Goal: Information Seeking & Learning: Check status

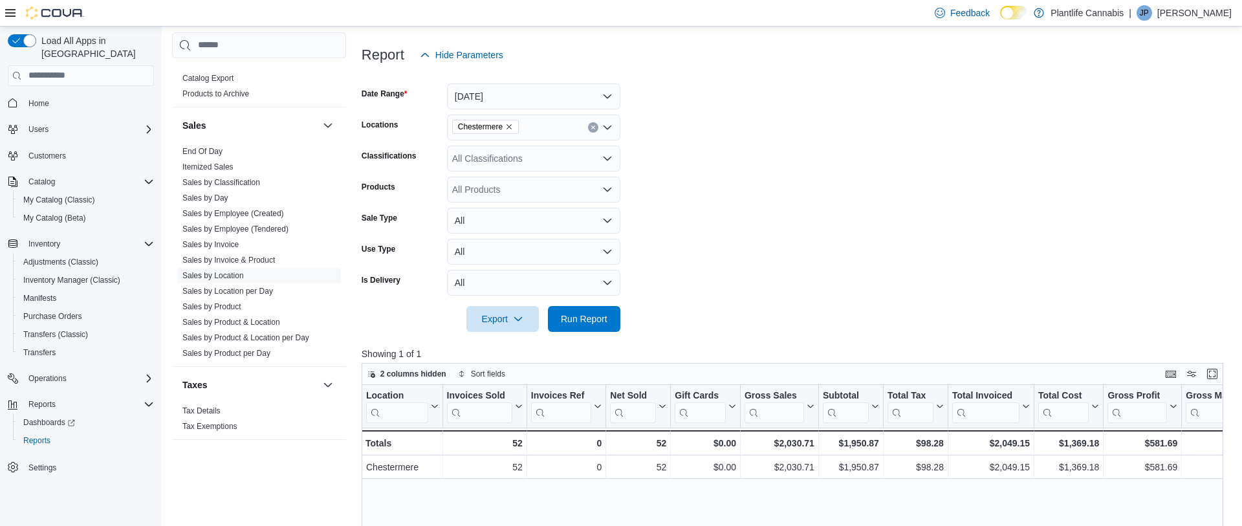
scroll to position [137, 0]
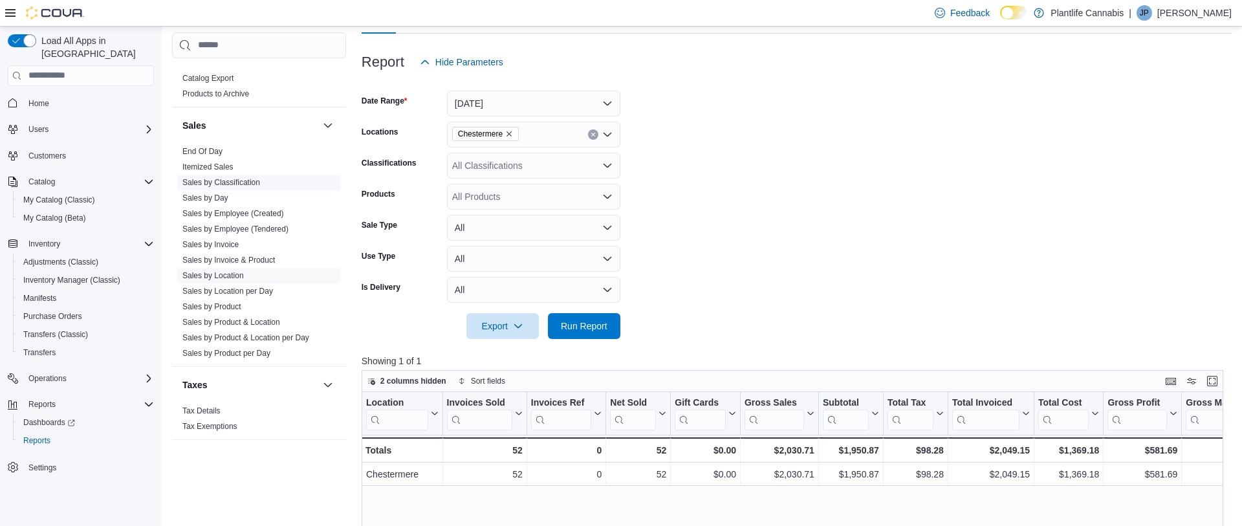
click at [260, 182] on link "Sales by Classification" at bounding box center [221, 182] width 78 height 9
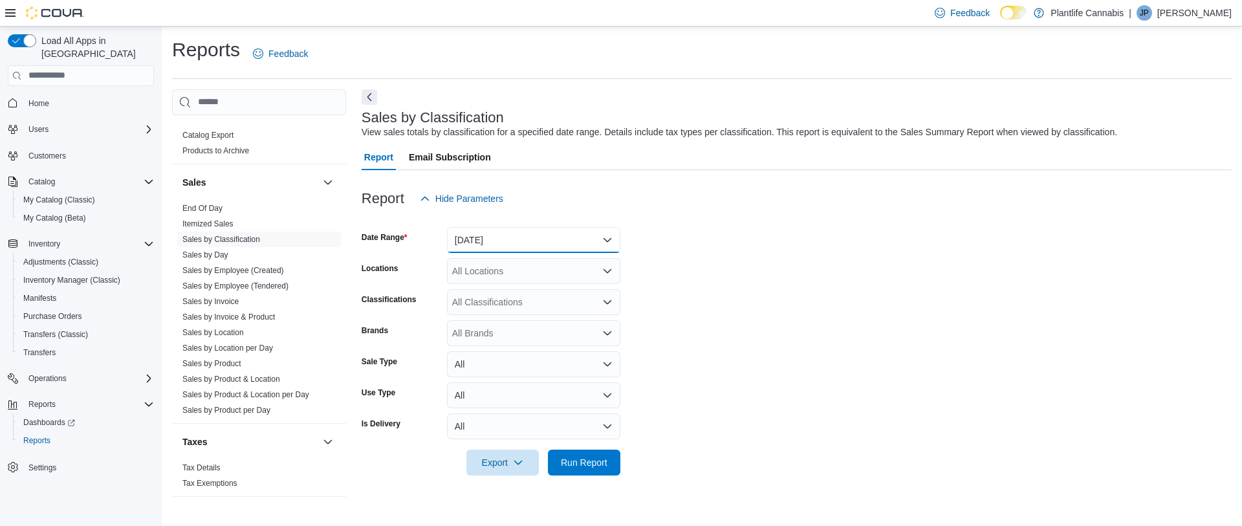
click at [541, 245] on button "[DATE]" at bounding box center [533, 240] width 173 height 26
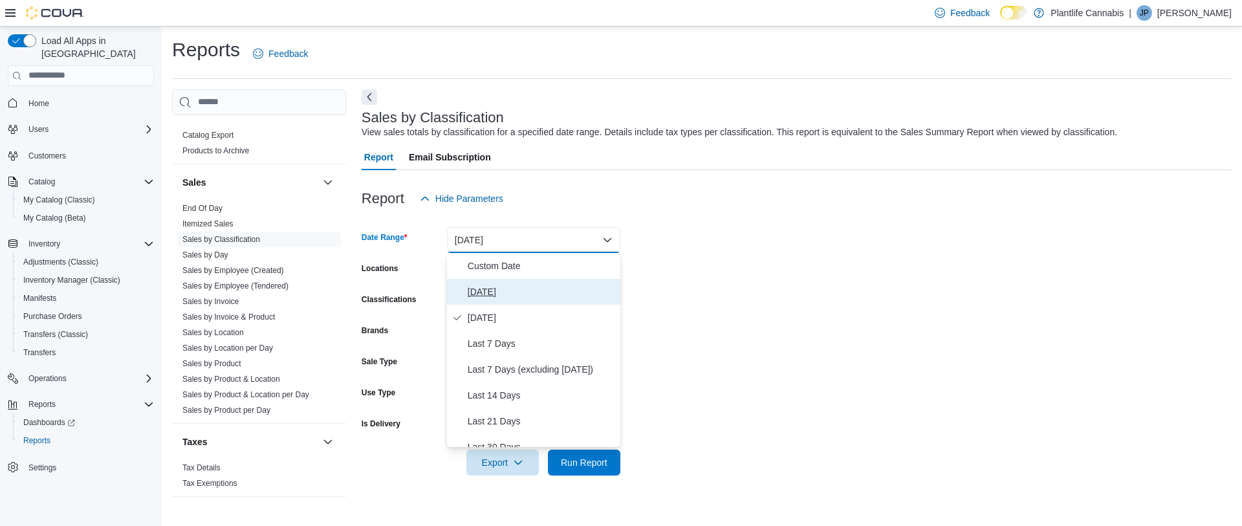
click at [494, 287] on span "[DATE]" at bounding box center [542, 292] width 148 height 16
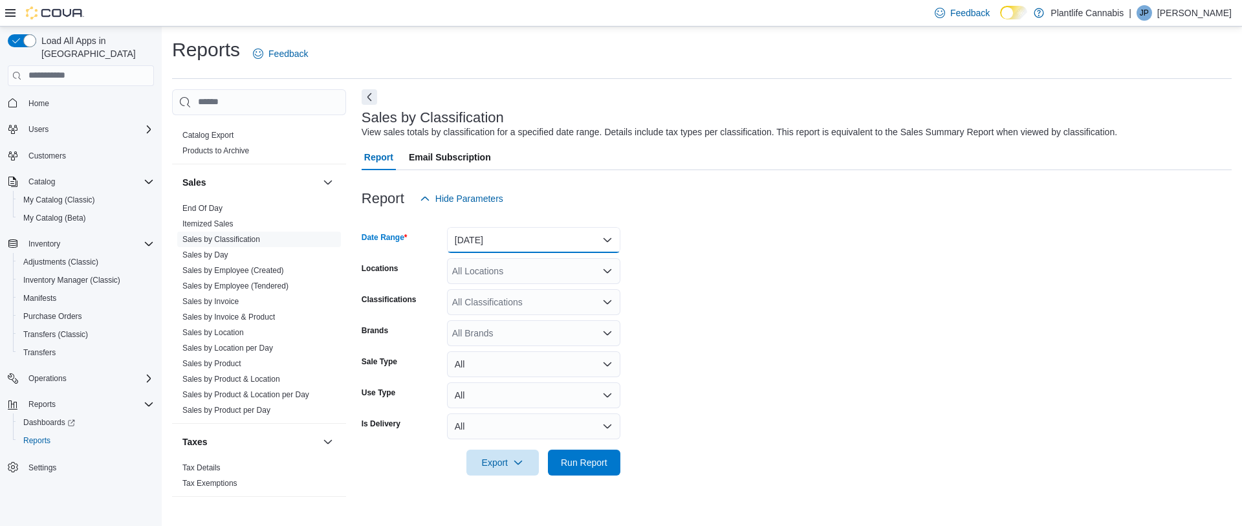
click at [500, 247] on button "[DATE]" at bounding box center [533, 240] width 173 height 26
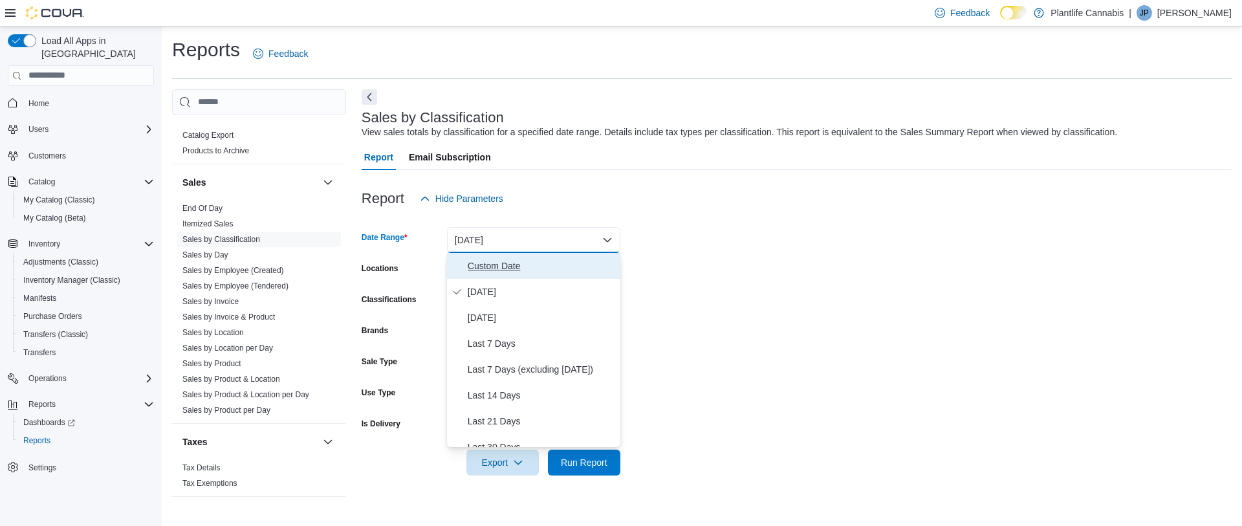
click at [496, 262] on span "Custom Date" at bounding box center [542, 266] width 148 height 16
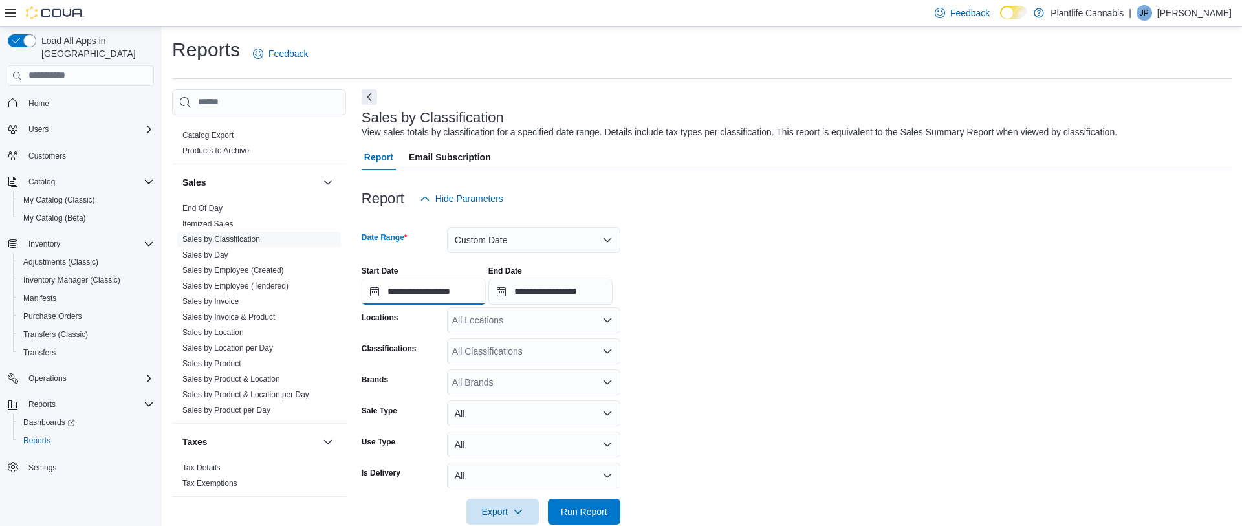
click at [455, 290] on input "**********" at bounding box center [424, 292] width 124 height 26
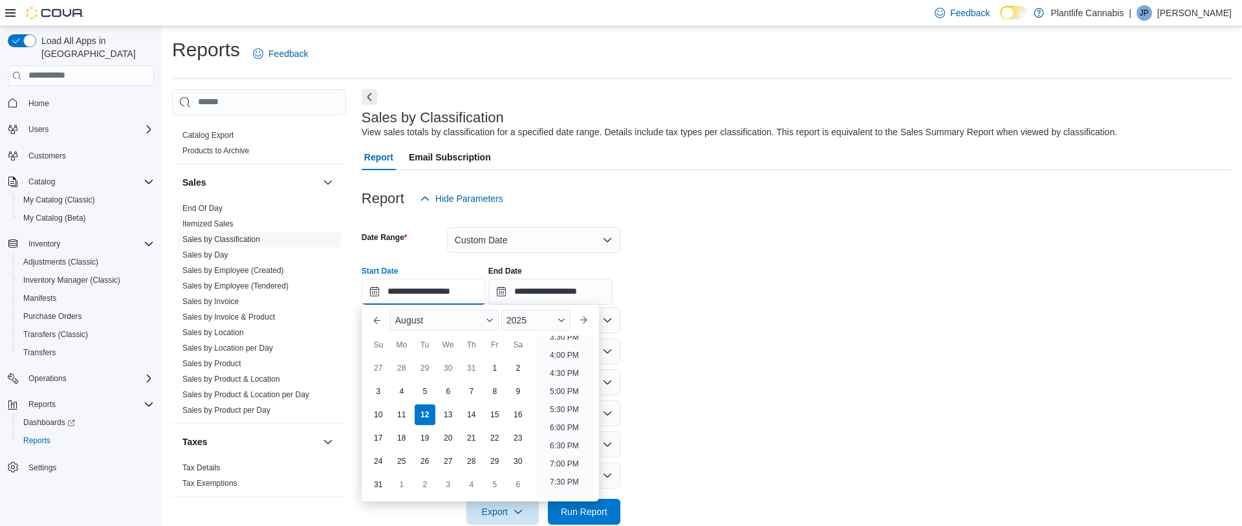
scroll to position [571, 0]
drag, startPoint x: 561, startPoint y: 442, endPoint x: 573, endPoint y: 422, distance: 23.2
click at [562, 442] on li "6:30 PM" at bounding box center [564, 445] width 39 height 16
type input "**********"
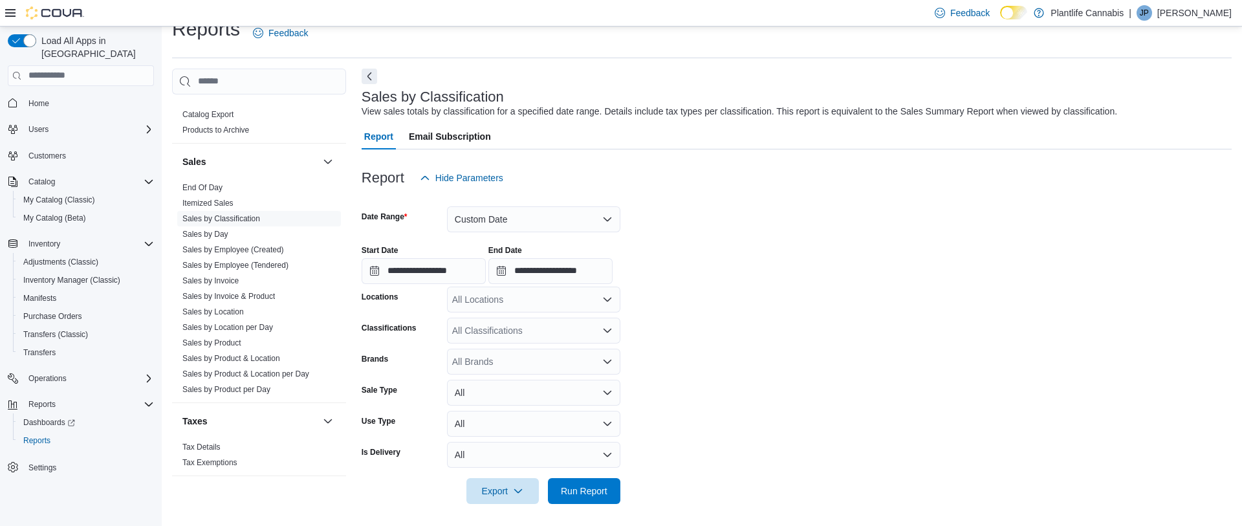
scroll to position [25, 0]
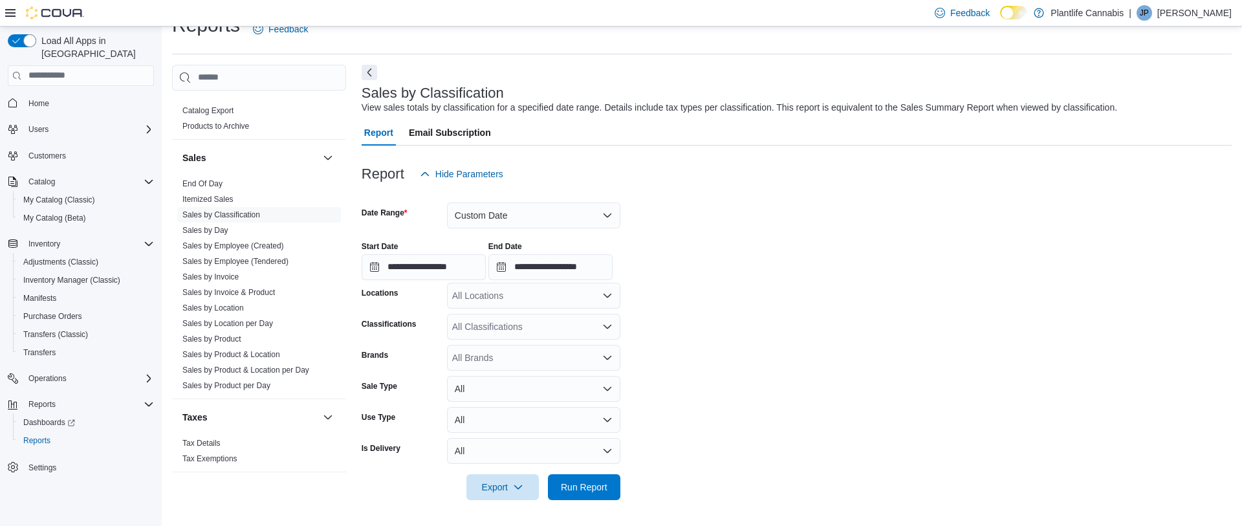
click at [547, 300] on div "All Locations" at bounding box center [533, 296] width 173 height 26
type input "***"
click at [529, 330] on span "Chestermere" at bounding box center [507, 336] width 52 height 13
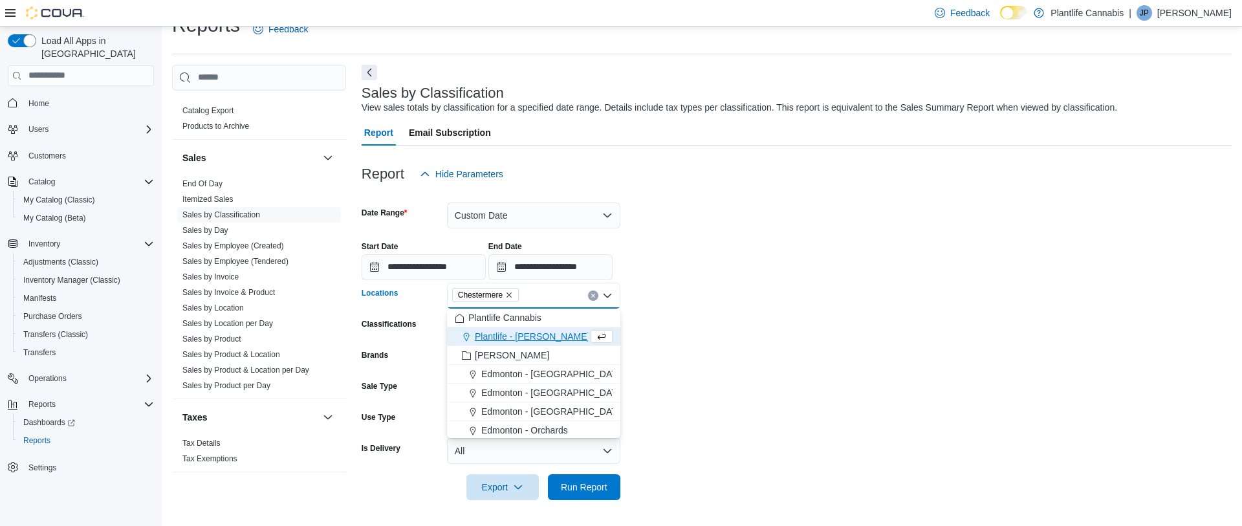
click at [729, 341] on form "**********" at bounding box center [797, 343] width 870 height 313
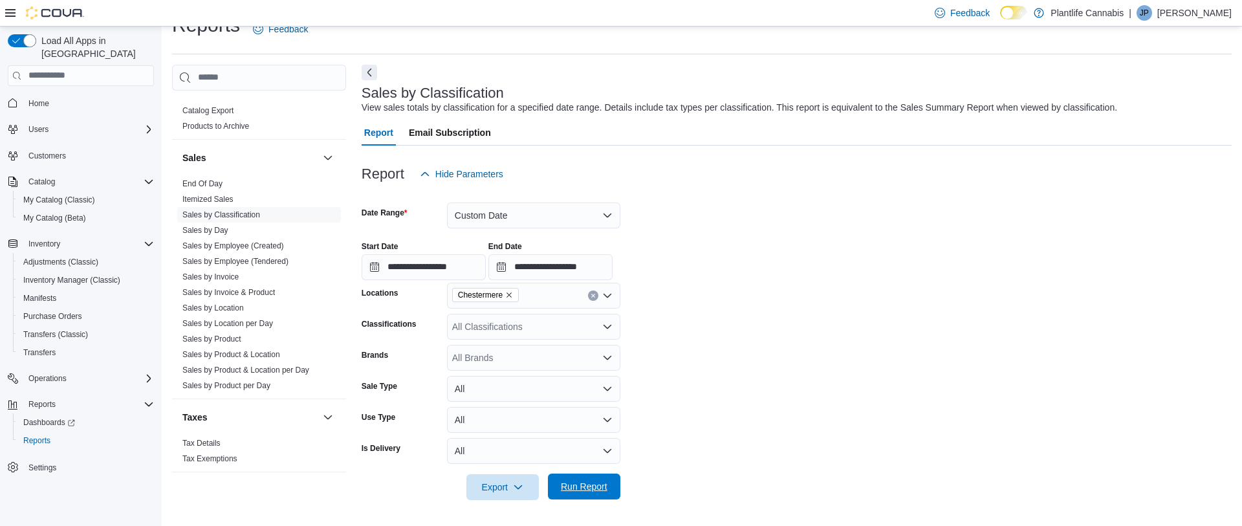
click at [586, 486] on span "Run Report" at bounding box center [584, 486] width 47 height 13
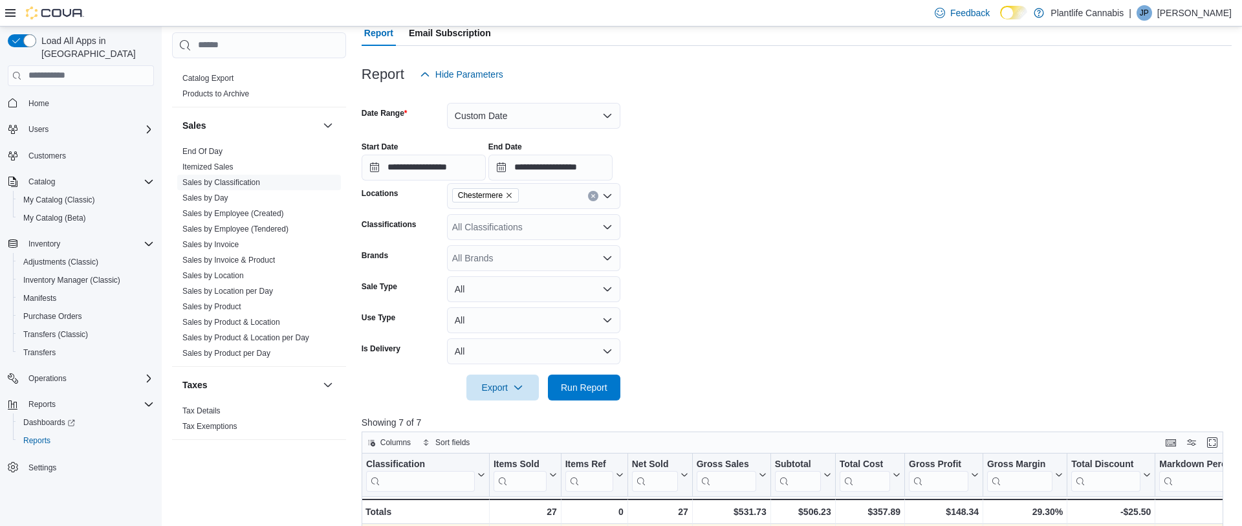
scroll to position [118, 0]
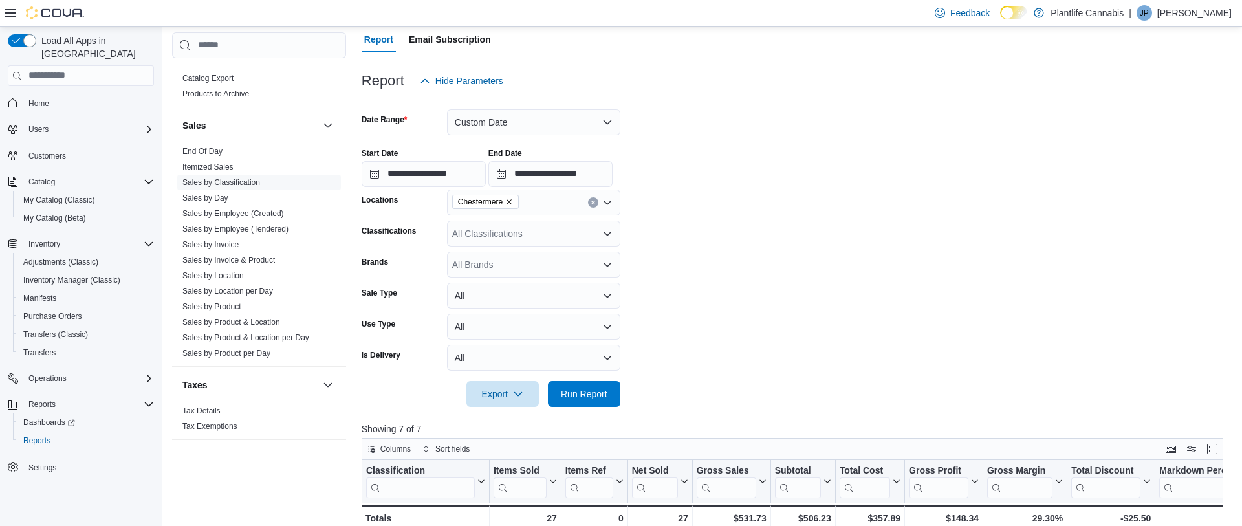
drag, startPoint x: 646, startPoint y: 274, endPoint x: 641, endPoint y: 283, distance: 9.6
click at [646, 275] on form "**********" at bounding box center [797, 250] width 870 height 313
drag, startPoint x: 590, startPoint y: 388, endPoint x: 633, endPoint y: 337, distance: 67.0
click at [590, 388] on span "Run Report" at bounding box center [584, 394] width 47 height 13
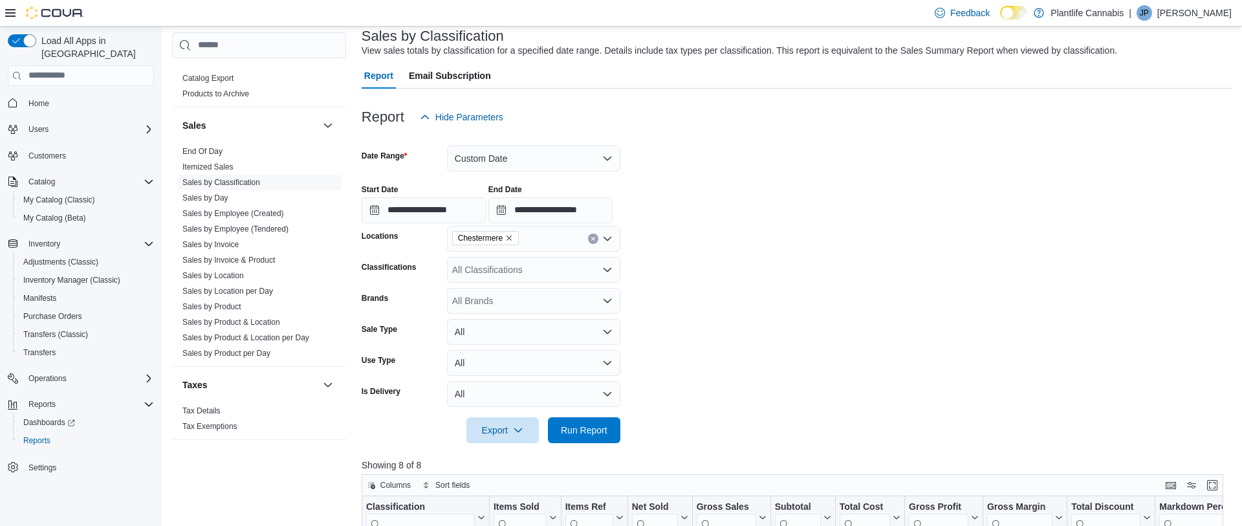
scroll to position [61, 0]
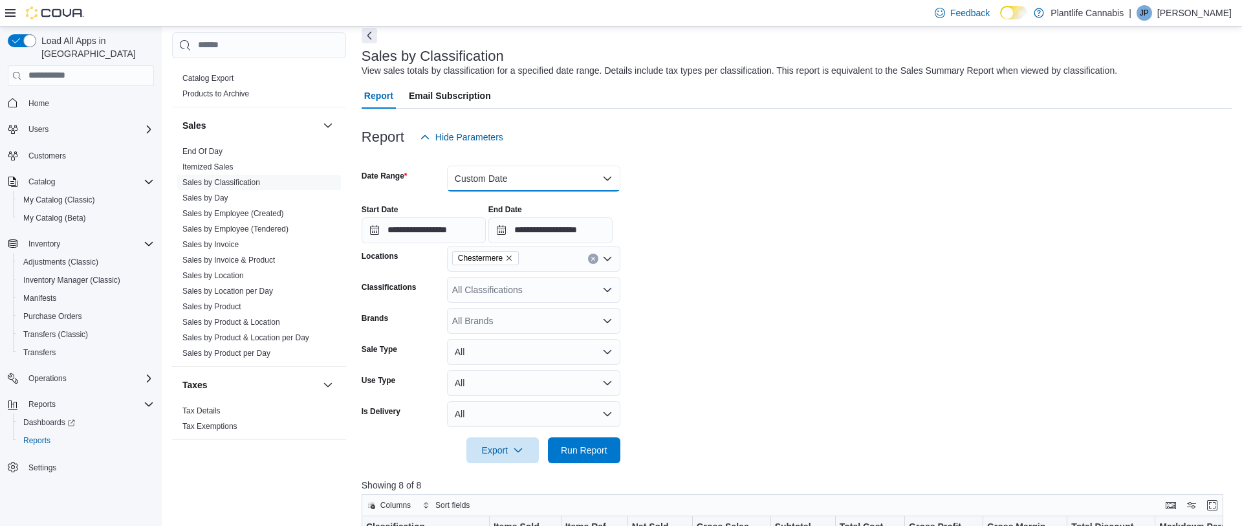
click at [589, 175] on button "Custom Date" at bounding box center [533, 179] width 173 height 26
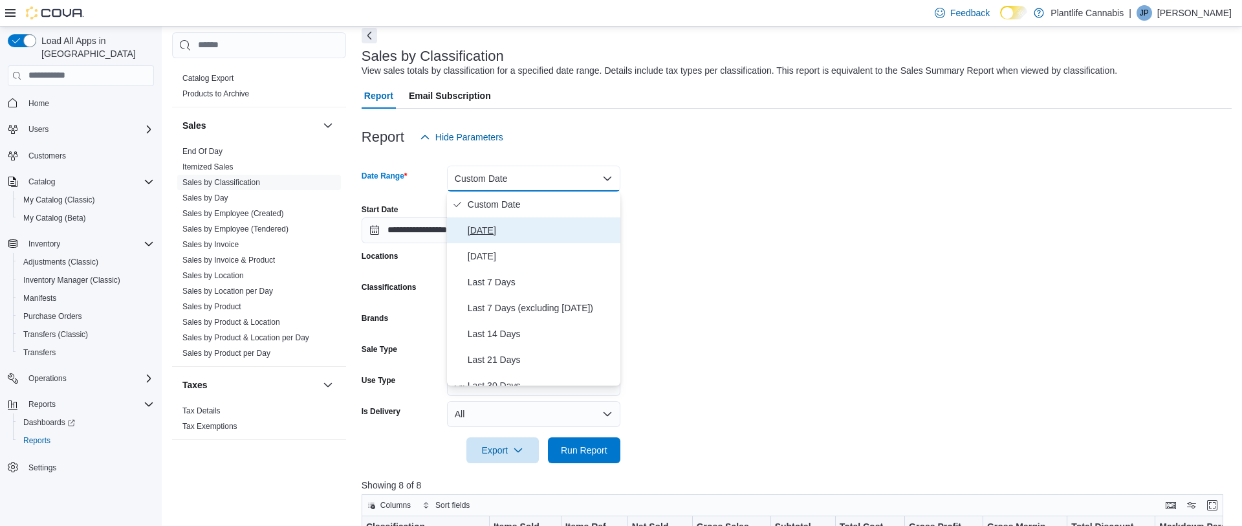
drag, startPoint x: 490, startPoint y: 223, endPoint x: 519, endPoint y: 230, distance: 30.1
click at [490, 223] on span "[DATE]" at bounding box center [542, 231] width 148 height 16
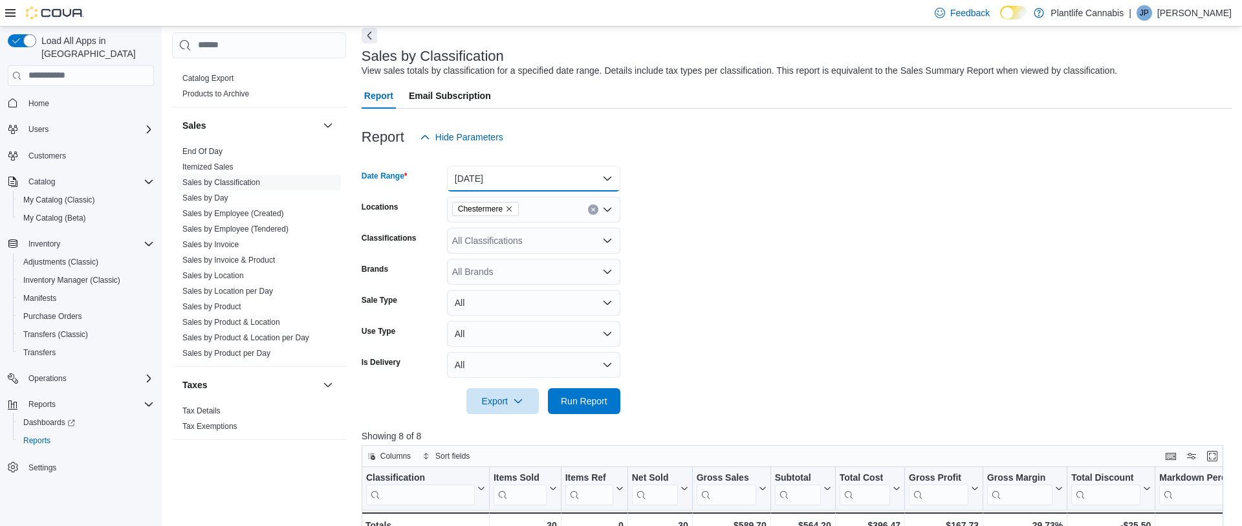
click at [601, 177] on button "[DATE]" at bounding box center [533, 179] width 173 height 26
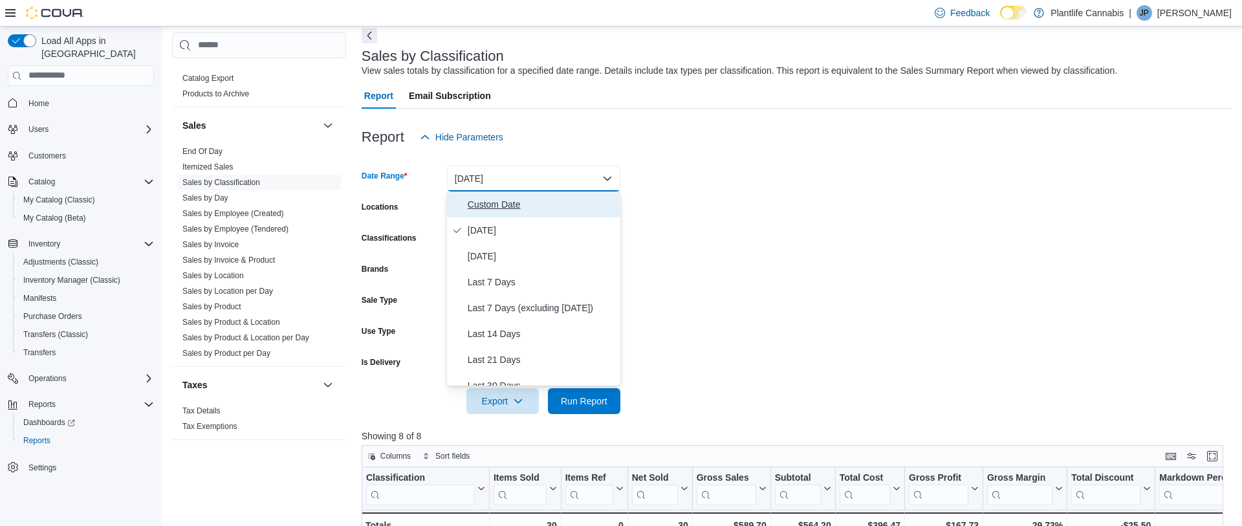
click at [494, 205] on span "Custom Date" at bounding box center [542, 205] width 148 height 16
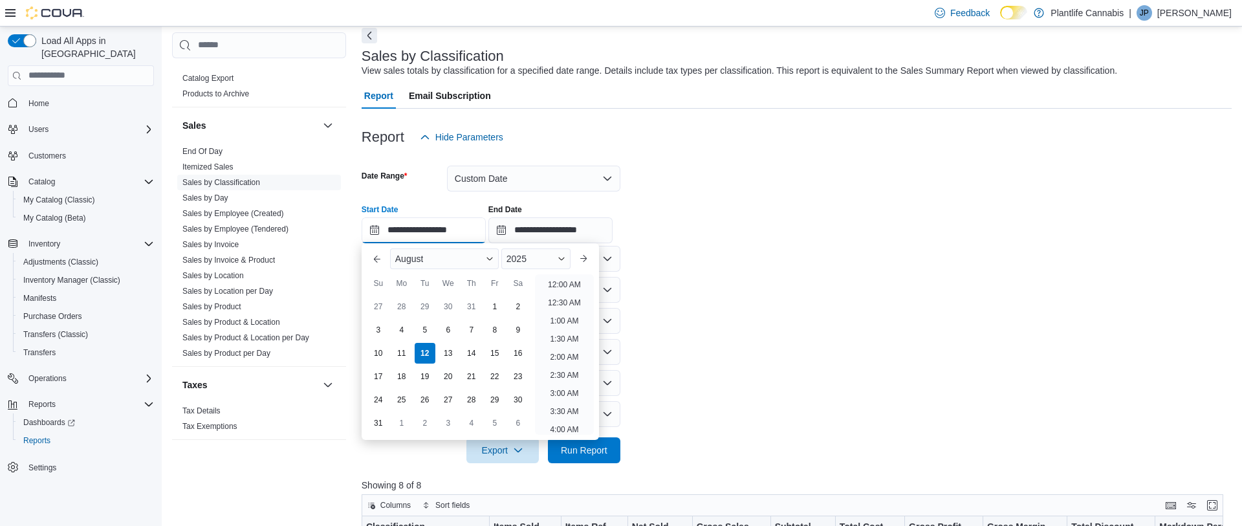
click at [486, 228] on input "**********" at bounding box center [424, 230] width 124 height 26
click at [719, 320] on form "**********" at bounding box center [797, 306] width 870 height 313
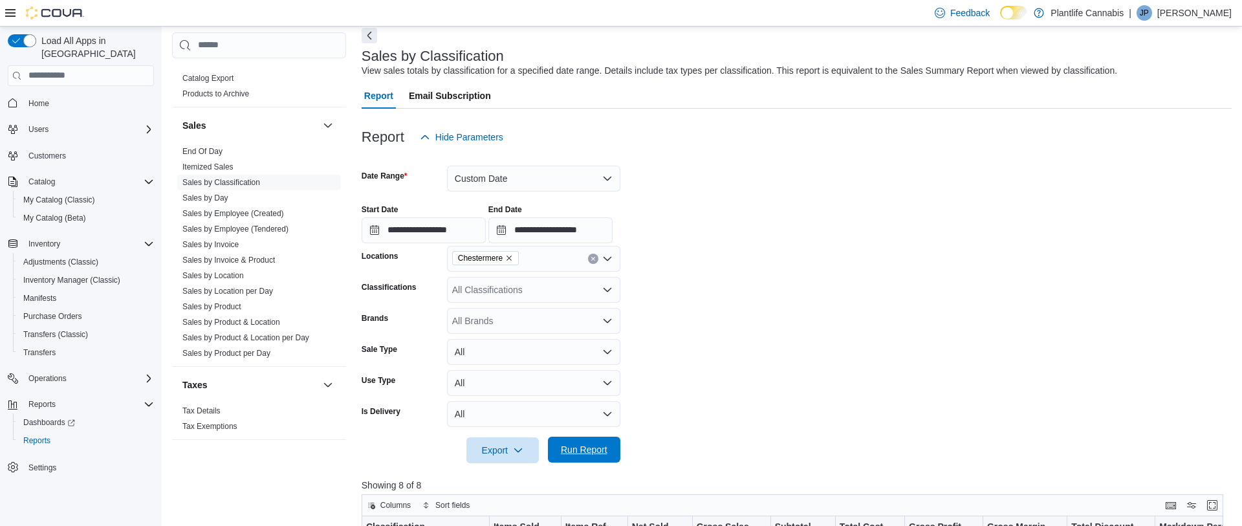
click at [597, 456] on span "Run Report" at bounding box center [584, 450] width 57 height 26
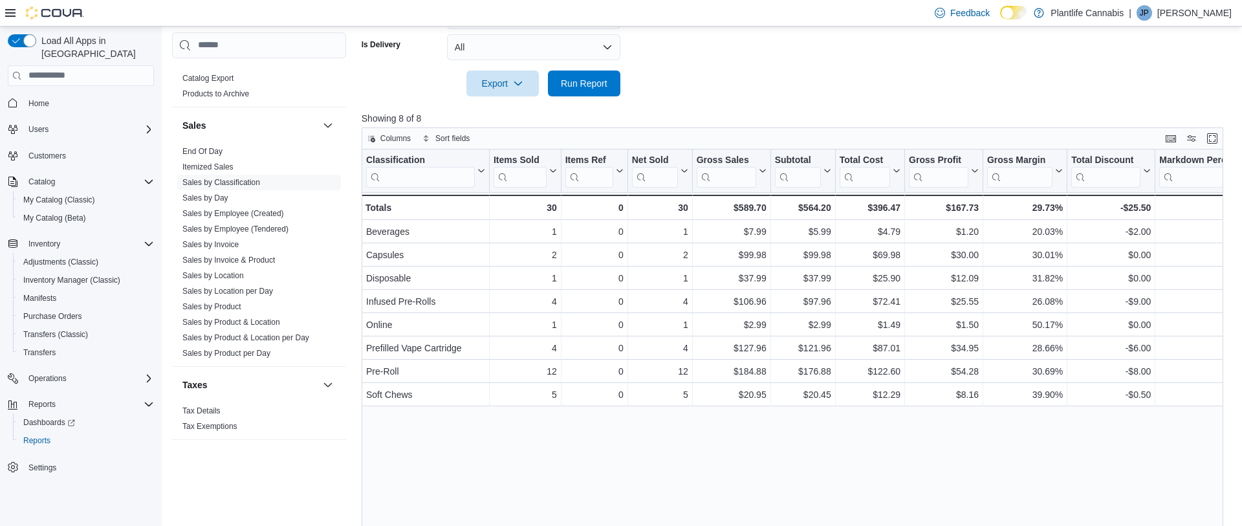
scroll to position [429, 0]
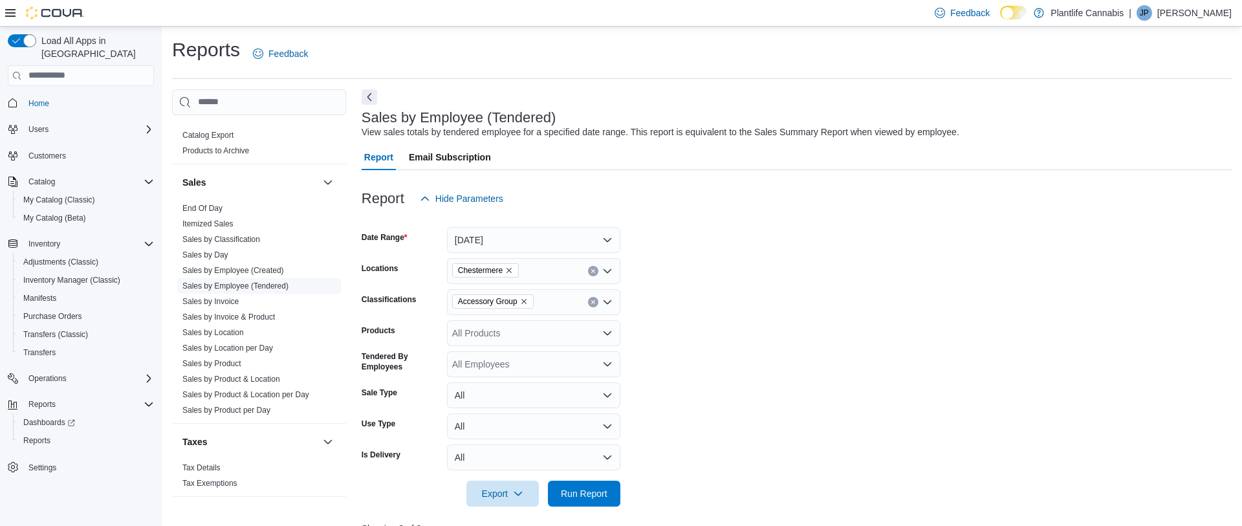
click at [266, 285] on link "Sales by Employee (Tendered)" at bounding box center [235, 285] width 106 height 9
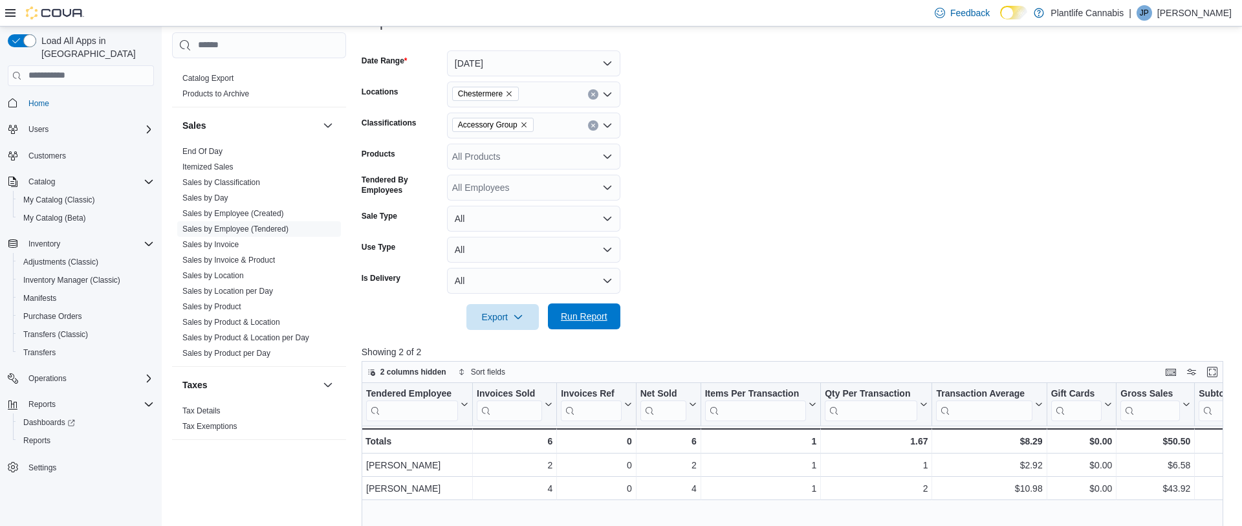
scroll to position [177, 0]
click at [573, 325] on span "Run Report" at bounding box center [584, 316] width 57 height 26
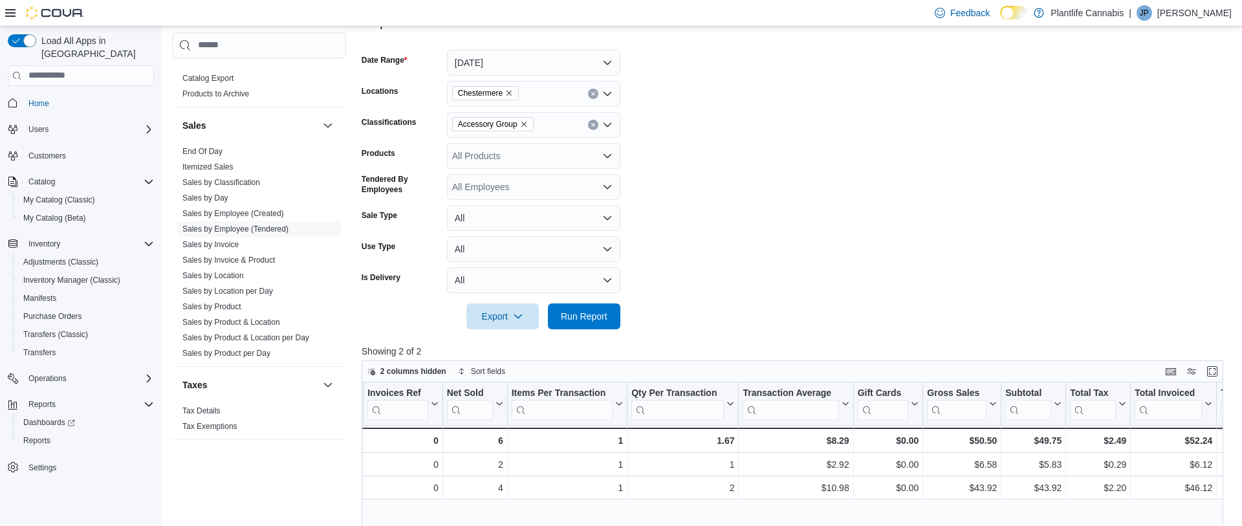
scroll to position [0, 194]
drag, startPoint x: 1063, startPoint y: 490, endPoint x: 1073, endPoint y: 517, distance: 28.2
click at [1036, 488] on div "$43.92 - Subtotal, column 10, row 2" at bounding box center [1033, 487] width 65 height 23
copy div "43.92"
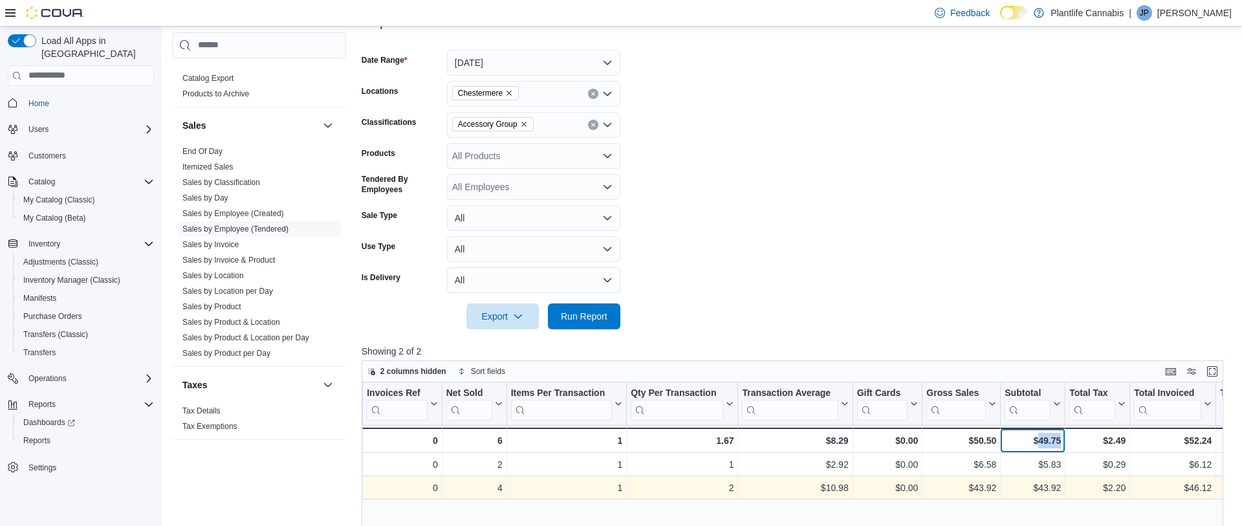
drag, startPoint x: 1061, startPoint y: 439, endPoint x: 1066, endPoint y: 478, distance: 39.7
click at [1036, 440] on div "$49.75 - Subtotal, column 10, row 3" at bounding box center [1033, 440] width 65 height 25
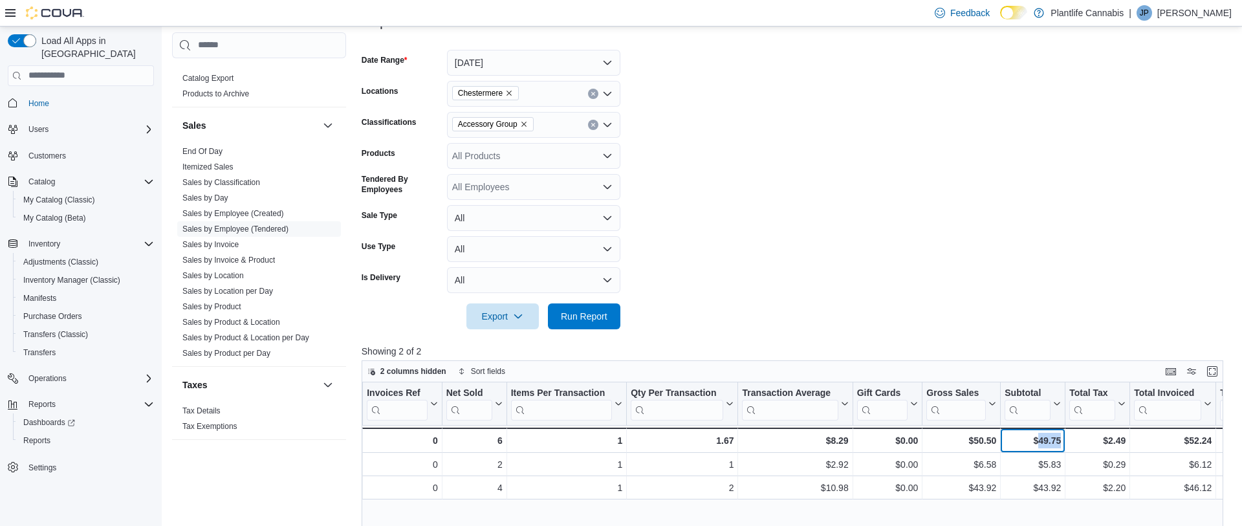
copy div "49.75"
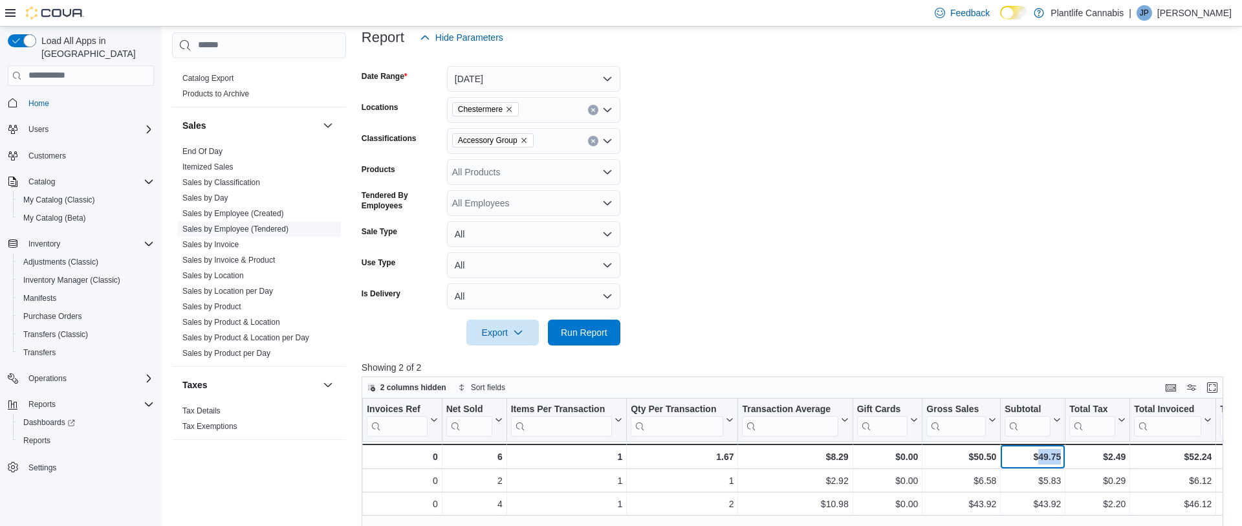
scroll to position [168, 0]
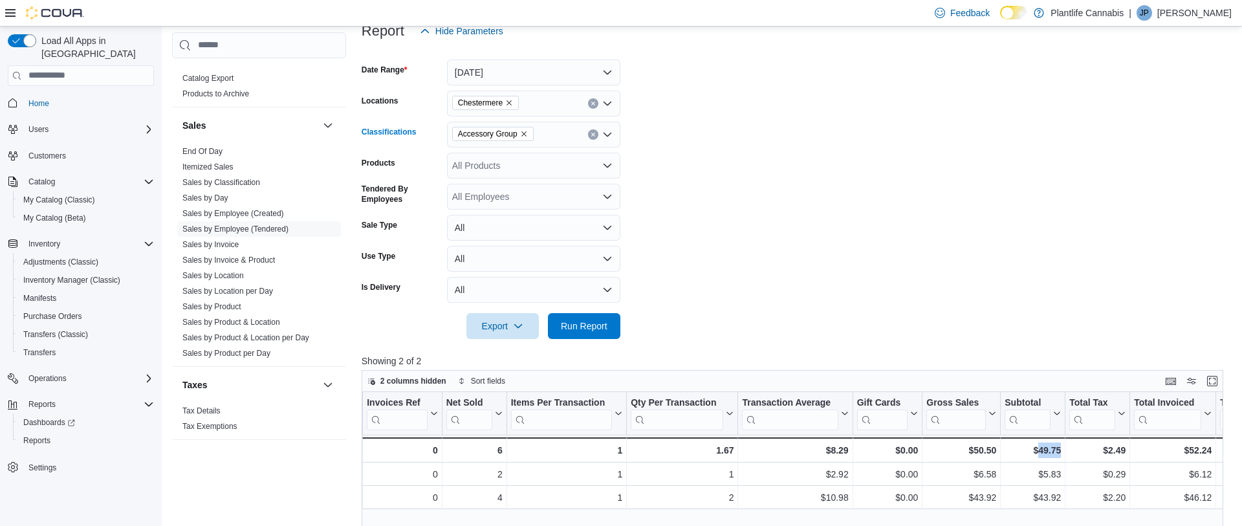
click at [595, 132] on icon "Clear input" at bounding box center [593, 134] width 5 height 5
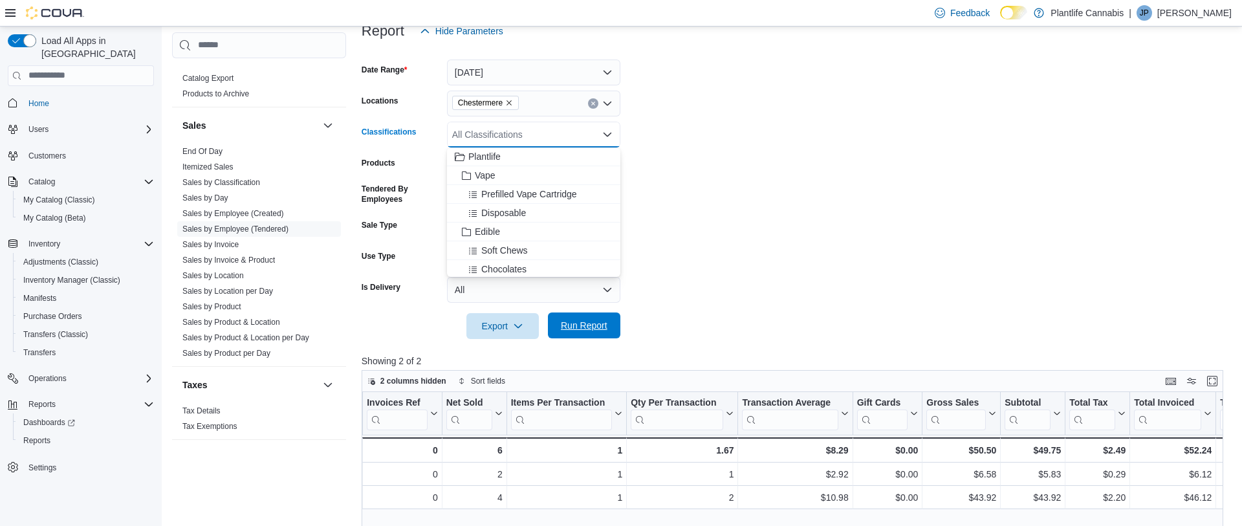
click at [587, 327] on span "Run Report" at bounding box center [584, 325] width 47 height 13
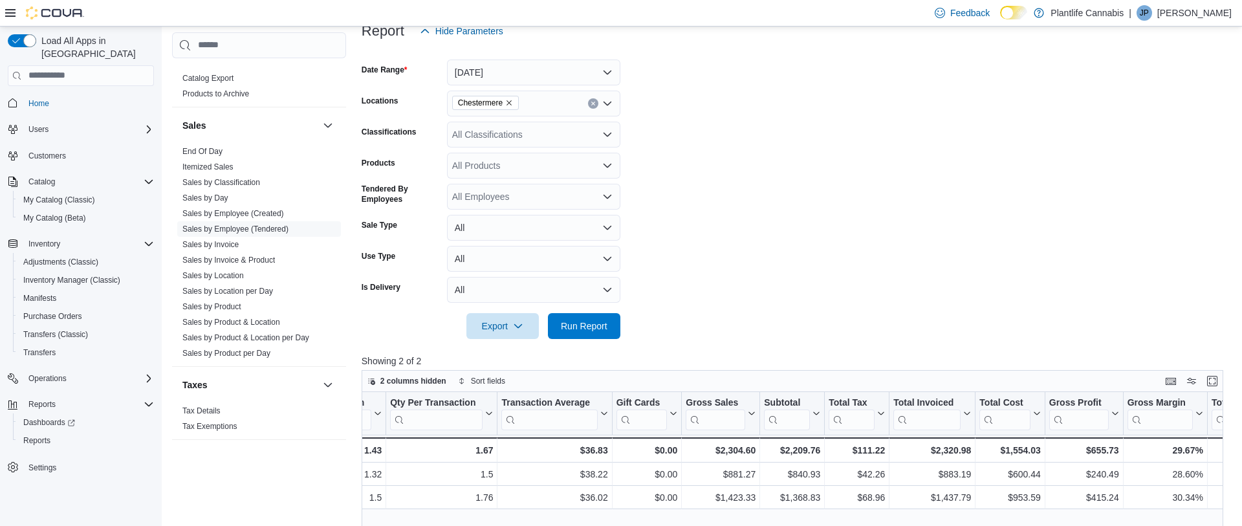
scroll to position [0, 441]
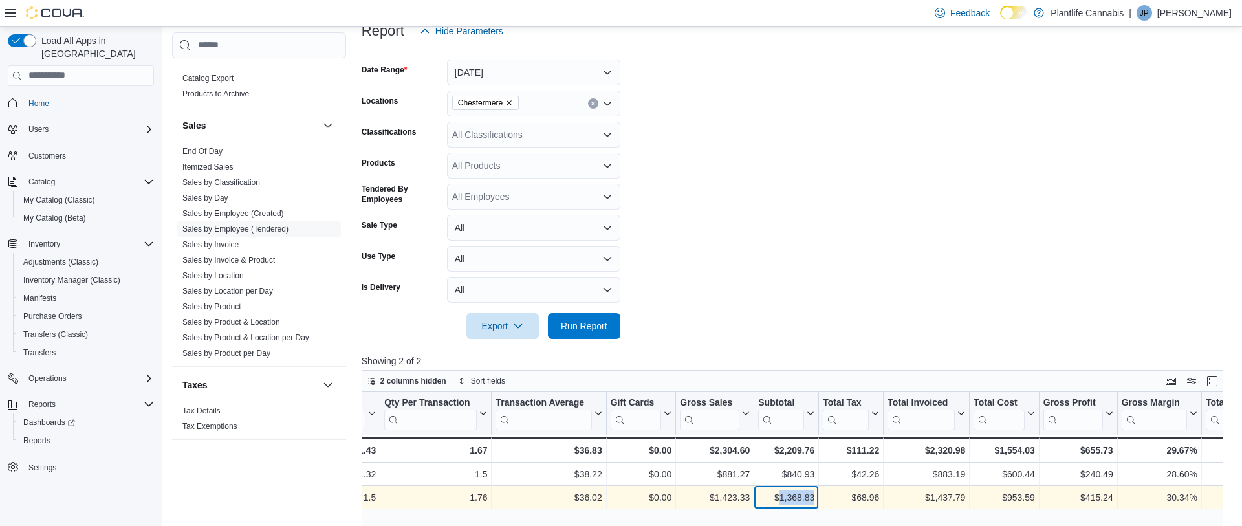
drag, startPoint x: 815, startPoint y: 498, endPoint x: 782, endPoint y: 501, distance: 32.6
click at [776, 497] on div "$1,368.83" at bounding box center [786, 498] width 56 height 16
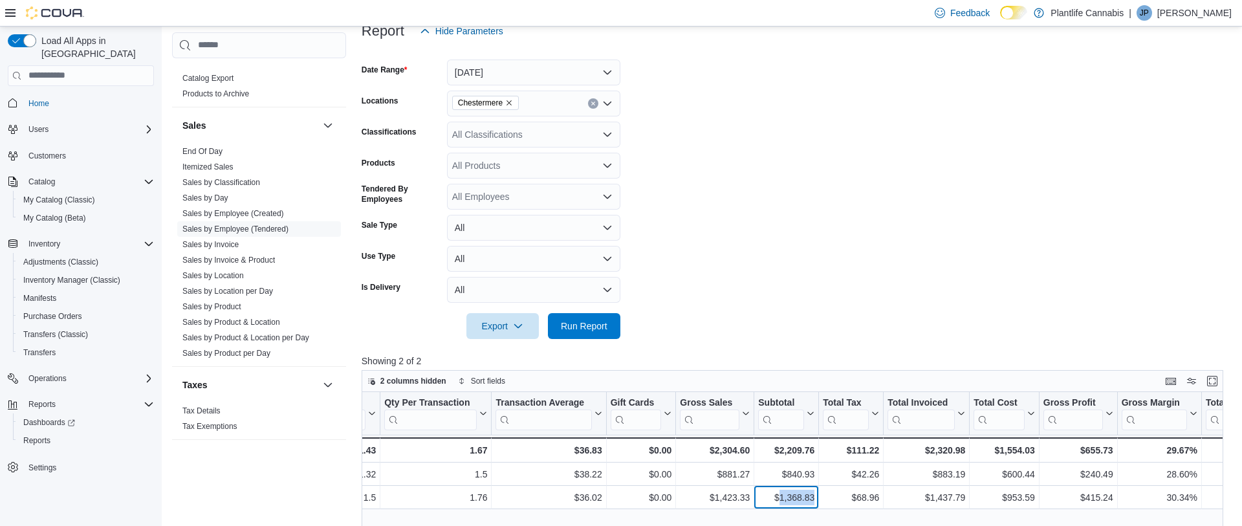
copy div "1,368.83"
click at [589, 329] on span "Run Report" at bounding box center [584, 325] width 47 height 13
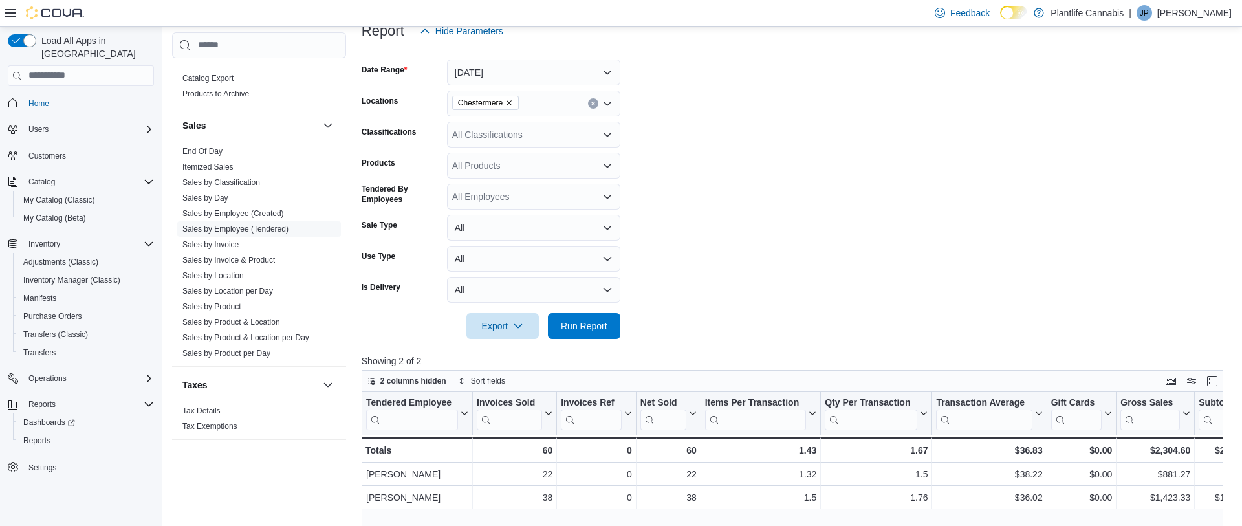
click at [492, 132] on div "All Classifications" at bounding box center [533, 135] width 173 height 26
type input "**"
click at [503, 155] on span "Accessory Group" at bounding box center [509, 156] width 69 height 13
click at [740, 217] on form "Date Range Today Locations Chestermere Classifications Accessory Group Products…" at bounding box center [797, 191] width 870 height 295
click at [580, 326] on span "Run Report" at bounding box center [584, 326] width 47 height 13
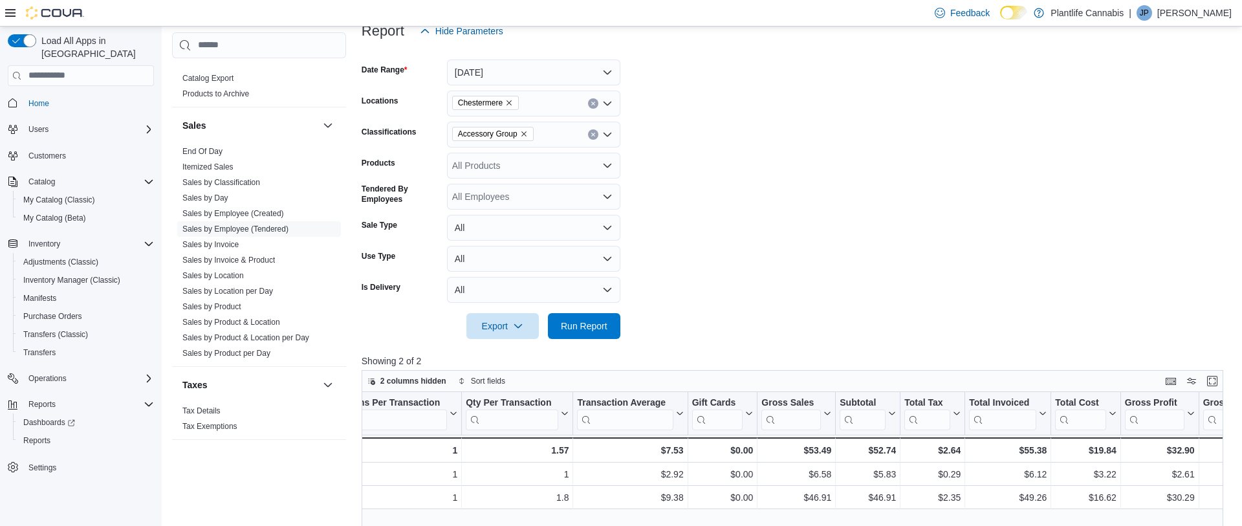
scroll to position [0, 362]
drag, startPoint x: 895, startPoint y: 496, endPoint x: 880, endPoint y: 522, distance: 29.9
click at [870, 497] on div "$46.91 - Subtotal, column 10, row 2" at bounding box center [865, 497] width 65 height 23
copy div "46.91"
drag, startPoint x: 895, startPoint y: 450, endPoint x: 871, endPoint y: 450, distance: 23.9
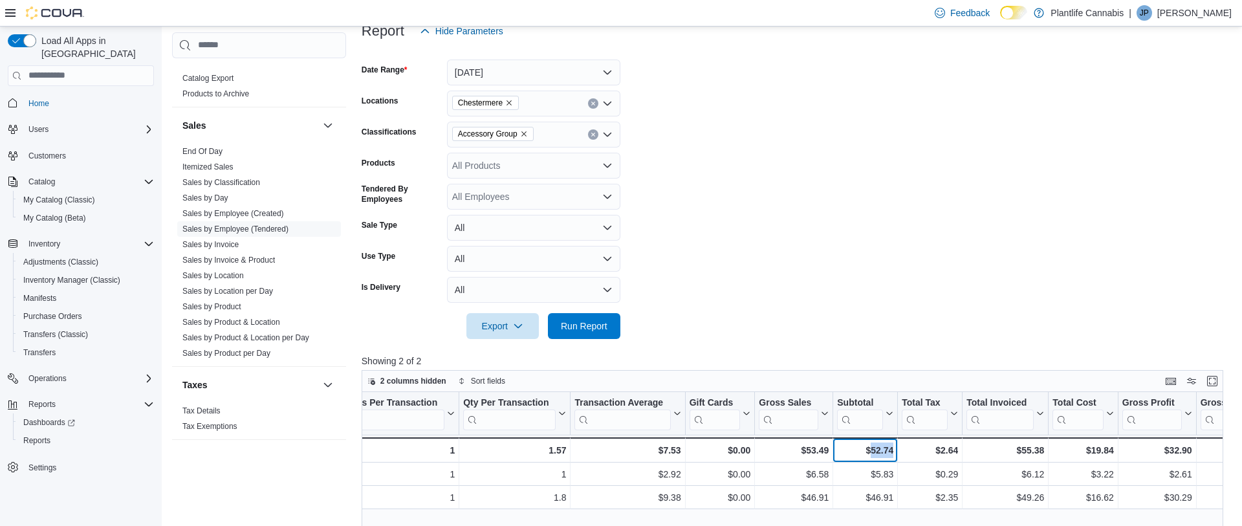
click at [866, 446] on div "$52.74 - Subtotal, column 10, row 3" at bounding box center [865, 449] width 65 height 25
copy div "52.74"
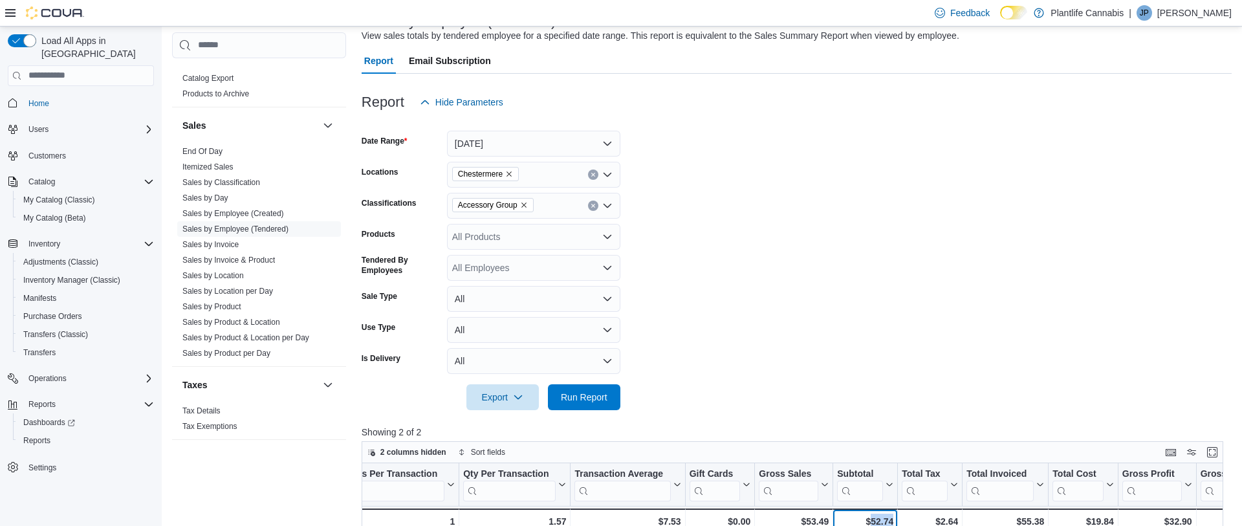
scroll to position [97, 0]
click at [595, 206] on button "Clear input" at bounding box center [593, 205] width 10 height 10
click at [588, 399] on span "Run Report" at bounding box center [584, 395] width 47 height 13
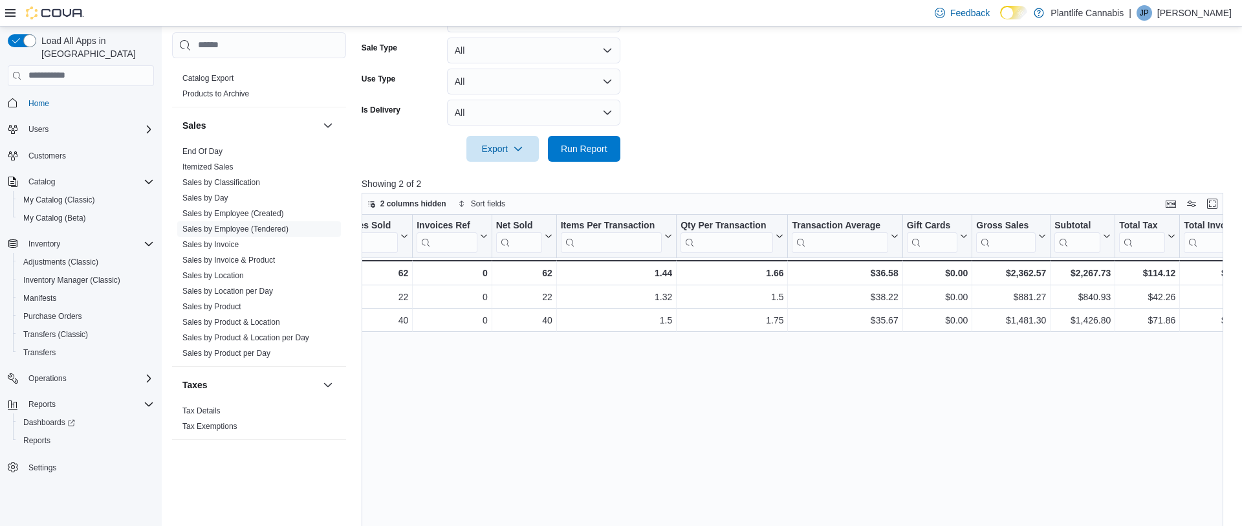
scroll to position [0, 155]
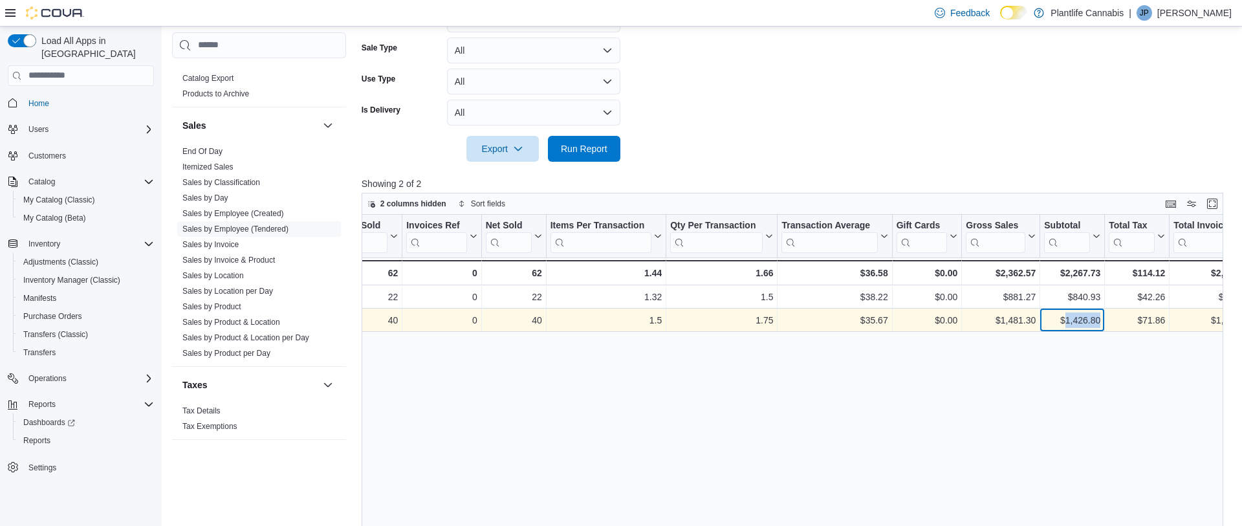
drag, startPoint x: 1102, startPoint y: 321, endPoint x: 1069, endPoint y: 327, distance: 32.9
click at [1064, 320] on div "$1,426.80 - Subtotal, column 10, row 2" at bounding box center [1072, 320] width 65 height 23
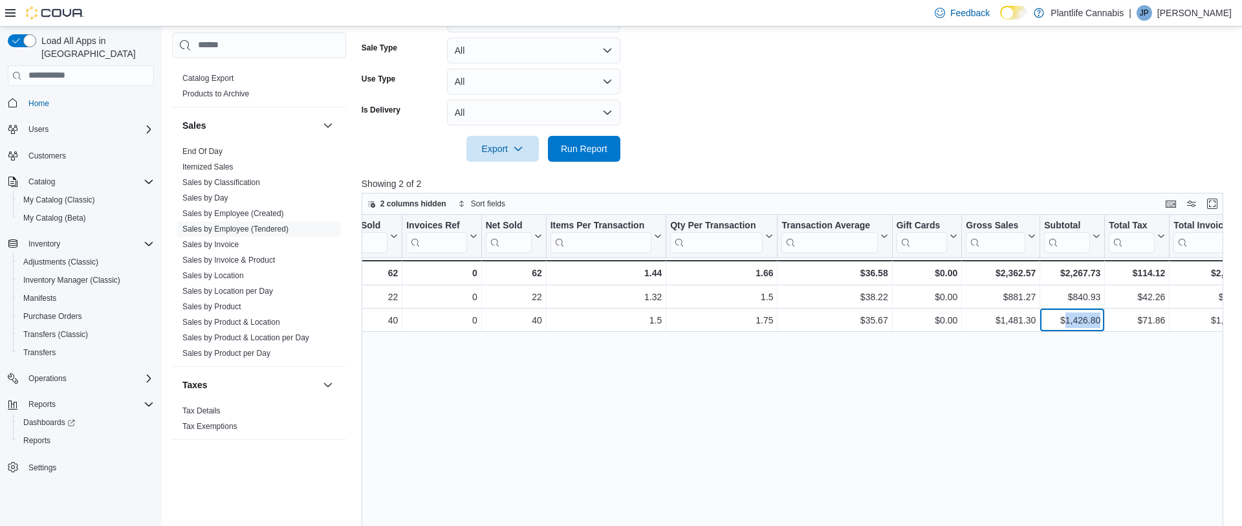
copy div "1,426.80"
drag, startPoint x: 891, startPoint y: 320, endPoint x: 896, endPoint y: 371, distance: 52.0
click at [864, 319] on div "$35.67 - Transaction Average, column 7, row 2" at bounding box center [835, 320] width 115 height 23
copy div "35.67"
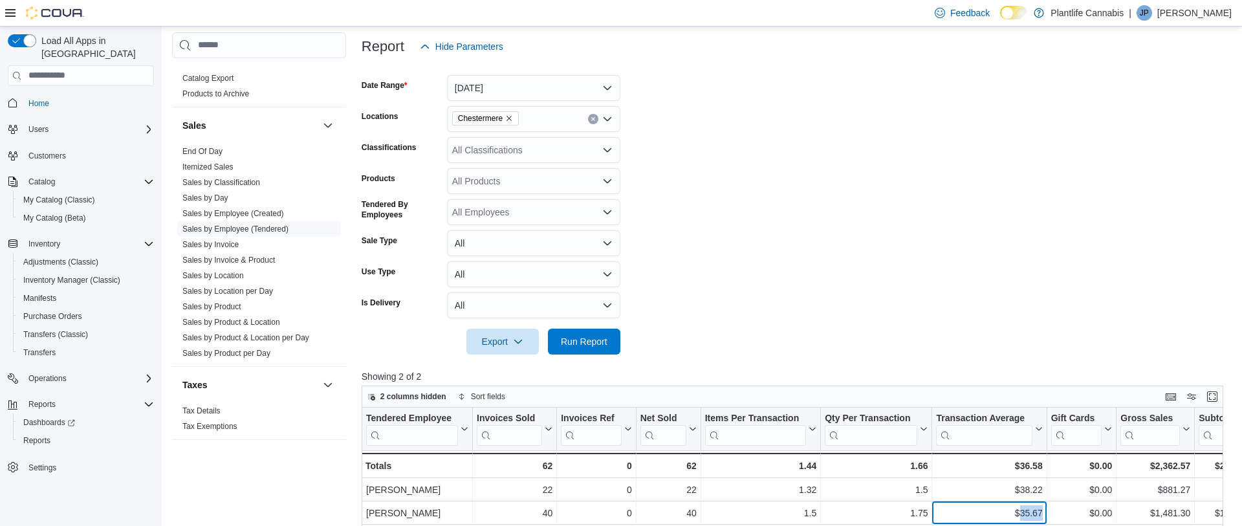
scroll to position [151, 0]
click at [615, 93] on button "[DATE]" at bounding box center [533, 89] width 173 height 26
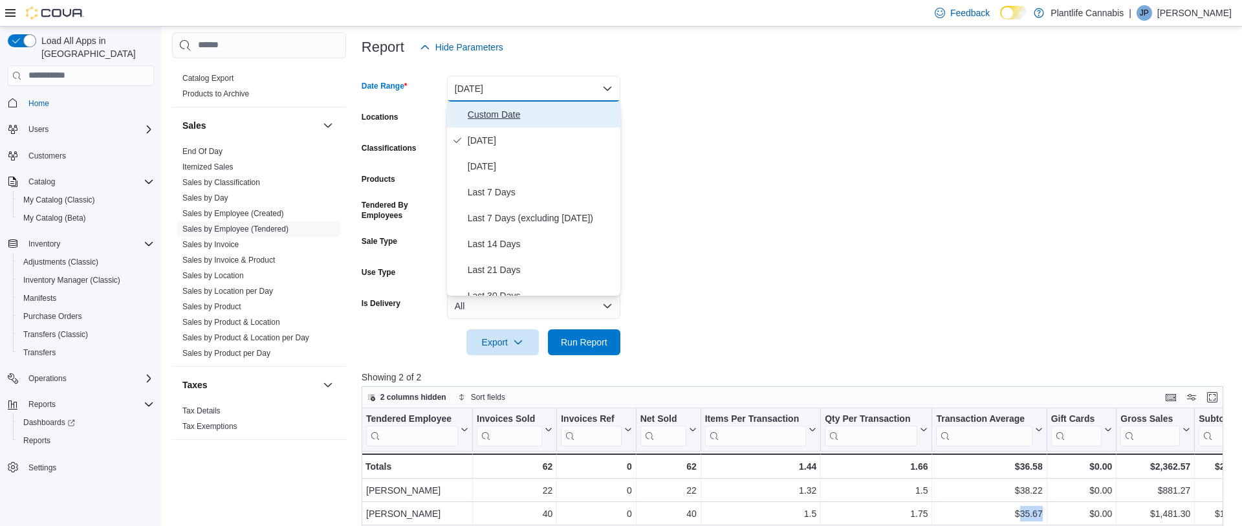
click at [510, 111] on span "Custom Date" at bounding box center [542, 115] width 148 height 16
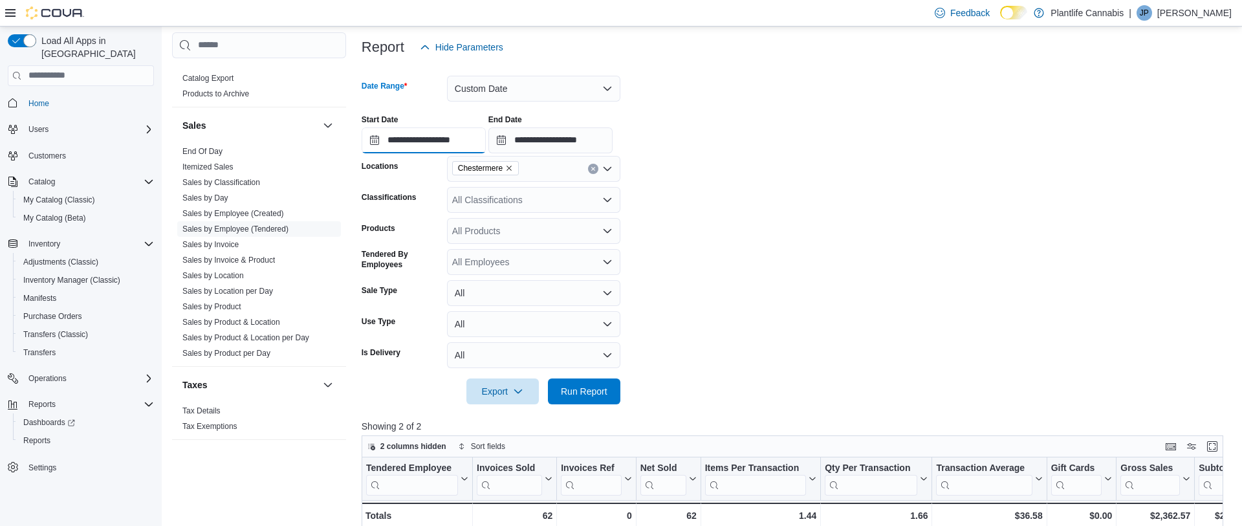
click at [481, 144] on input "**********" at bounding box center [424, 140] width 124 height 26
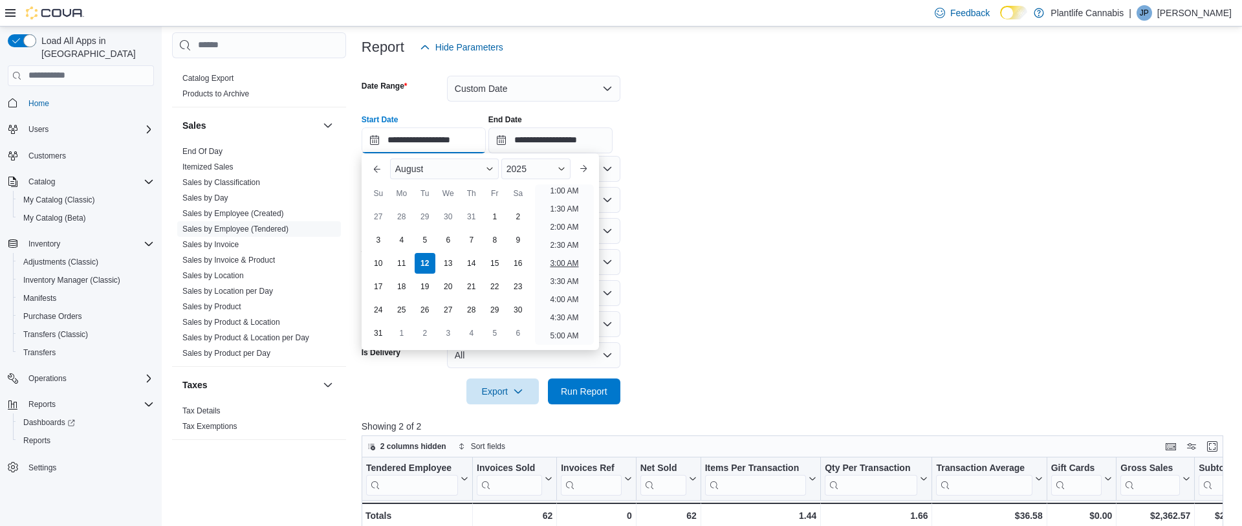
scroll to position [0, 0]
click at [758, 347] on form "**********" at bounding box center [797, 232] width 870 height 344
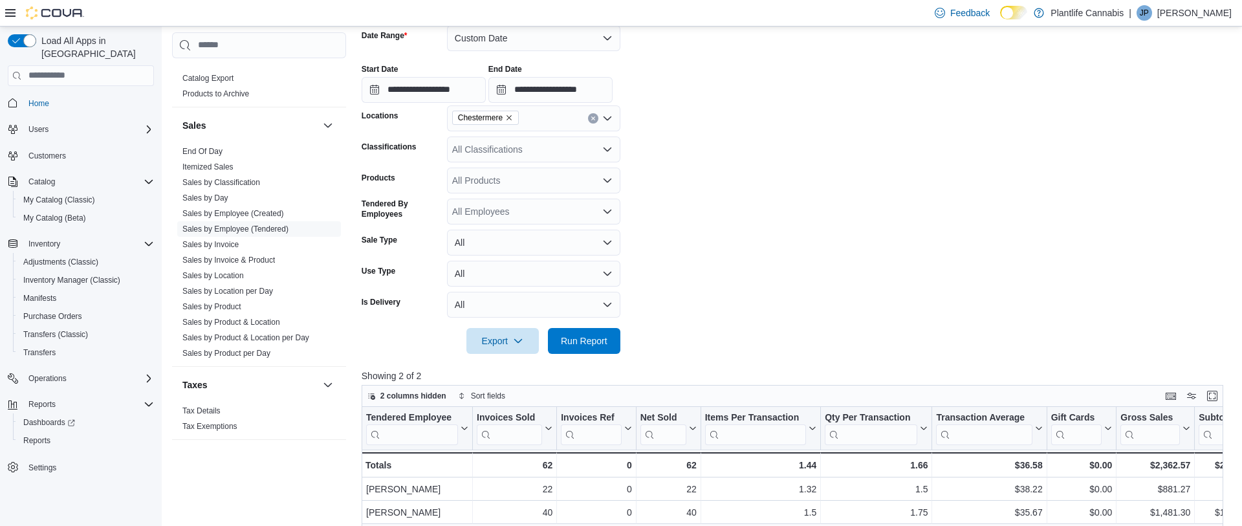
scroll to position [203, 0]
click at [580, 39] on button "Custom Date" at bounding box center [533, 37] width 173 height 26
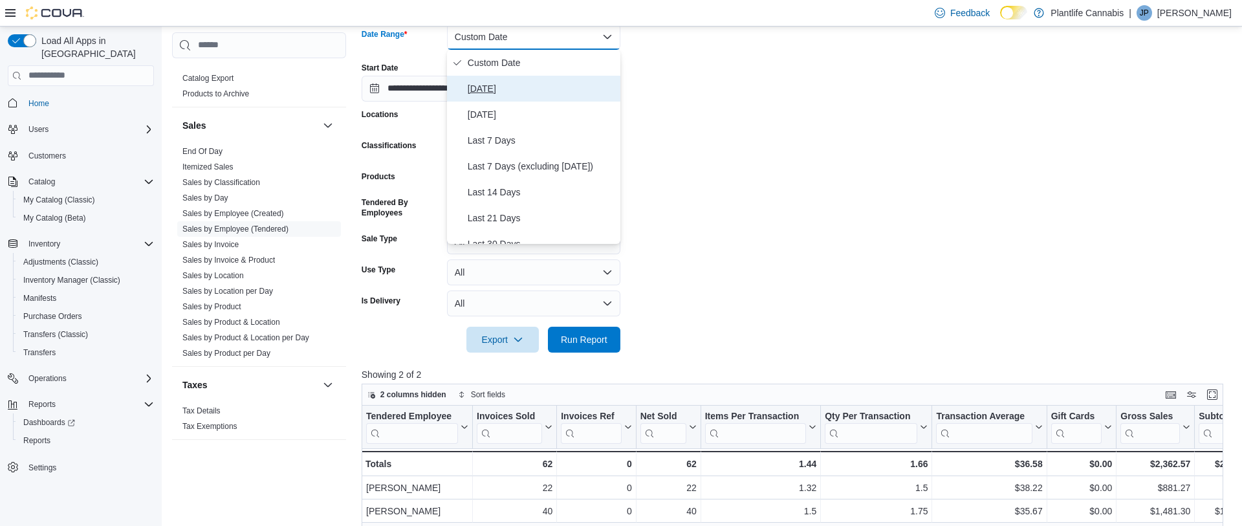
click at [490, 83] on span "[DATE]" at bounding box center [542, 89] width 148 height 16
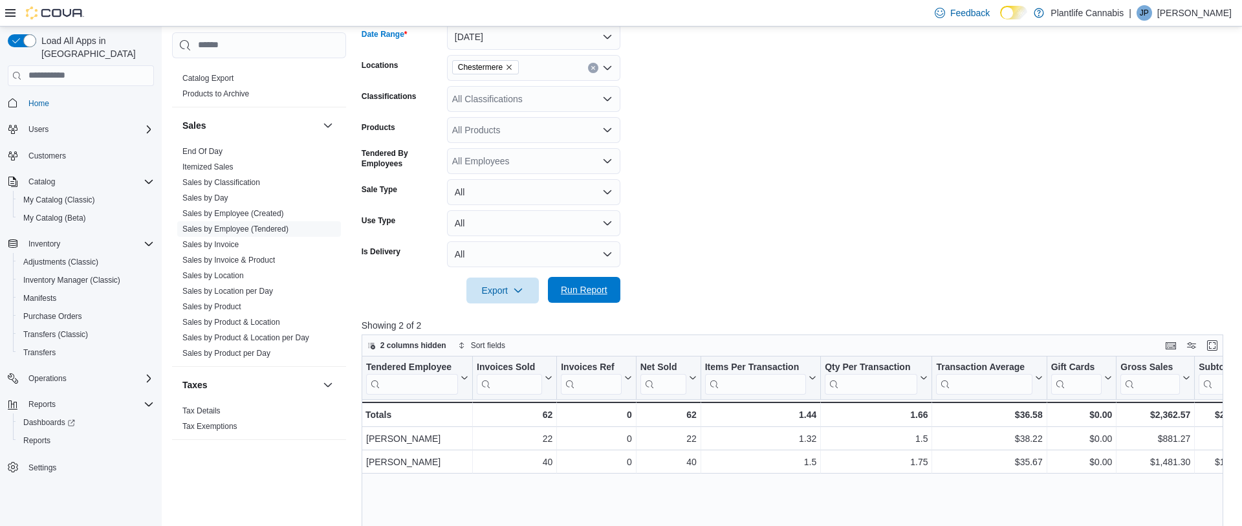
click at [586, 292] on span "Run Report" at bounding box center [584, 289] width 47 height 13
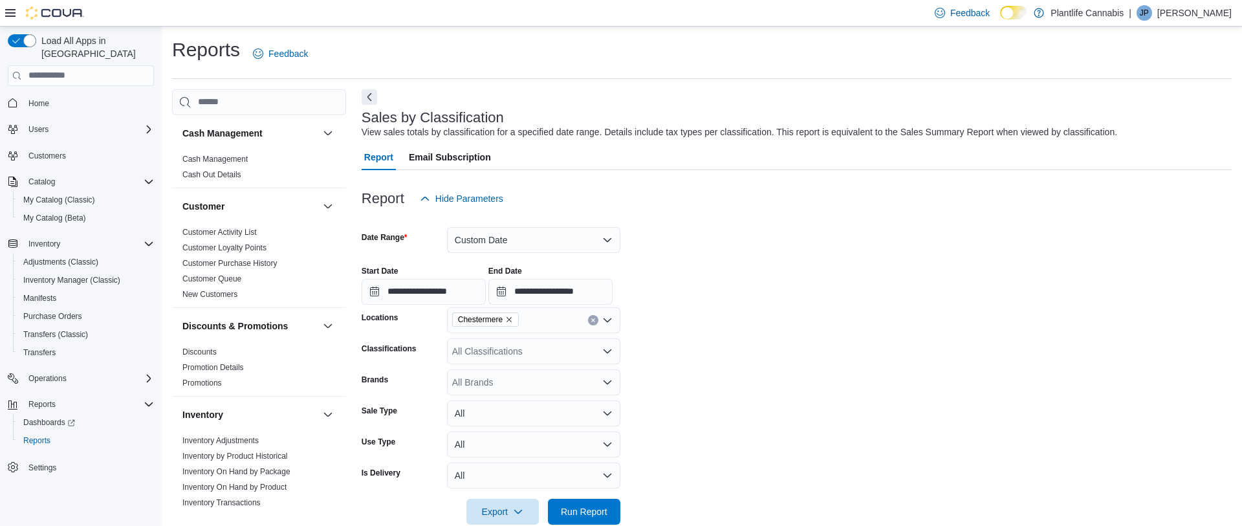
scroll to position [25, 0]
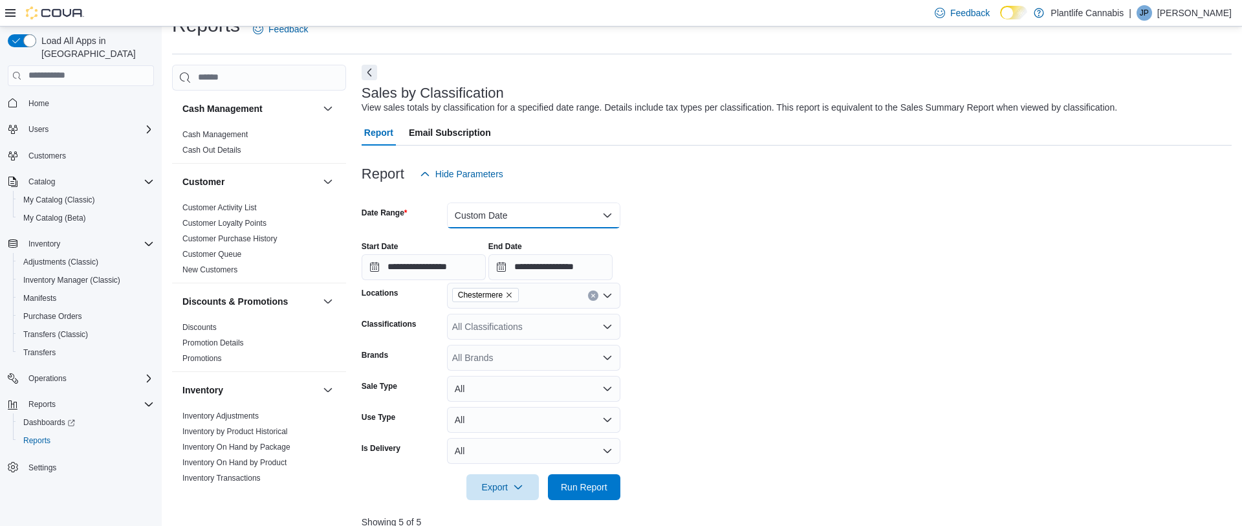
click at [531, 213] on button "Custom Date" at bounding box center [533, 216] width 173 height 26
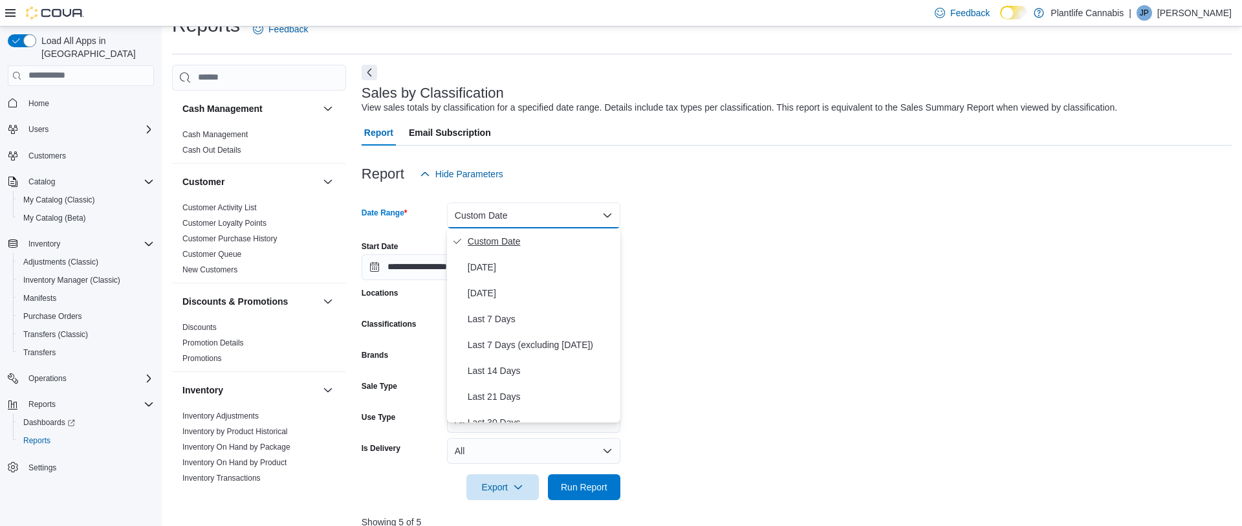
click at [507, 234] on span "Custom Date" at bounding box center [542, 242] width 148 height 16
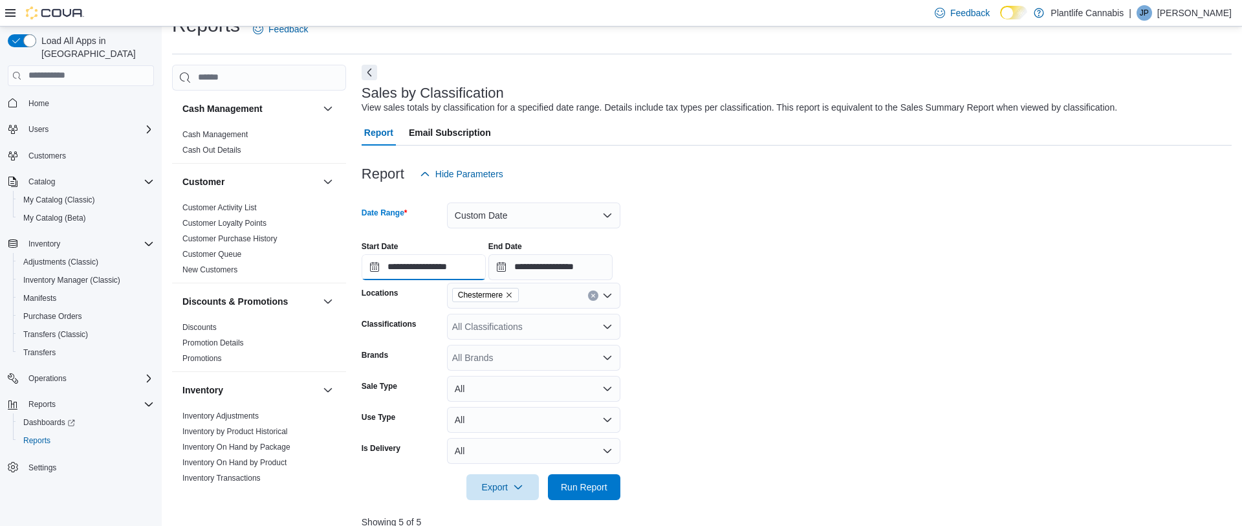
click at [477, 269] on input "**********" at bounding box center [424, 267] width 124 height 26
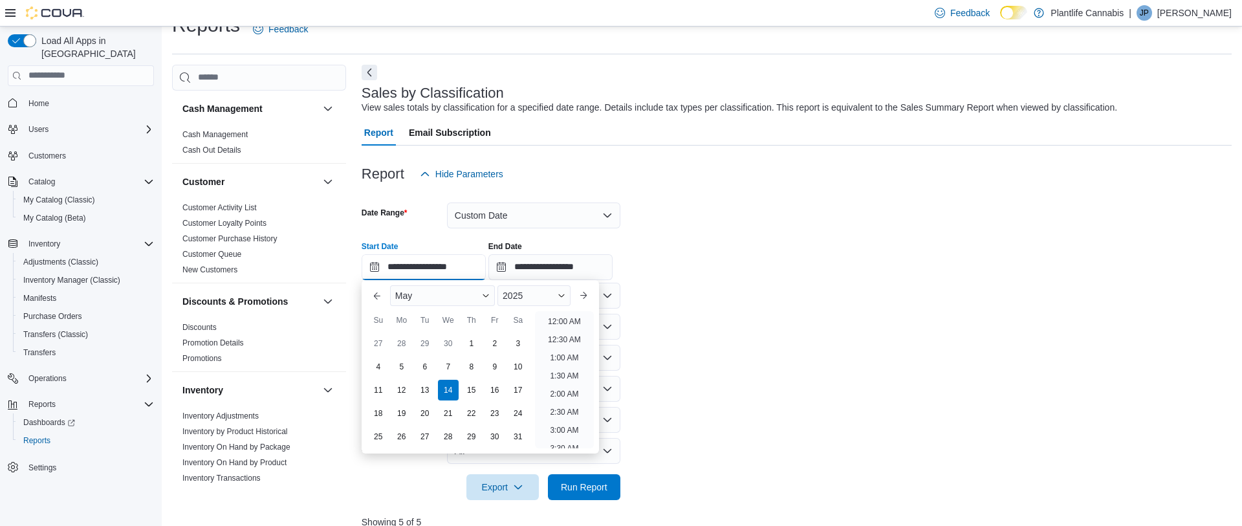
scroll to position [602, 0]
click at [485, 294] on span "Button. Open the month selector. May is currently selected." at bounding box center [486, 296] width 8 height 8
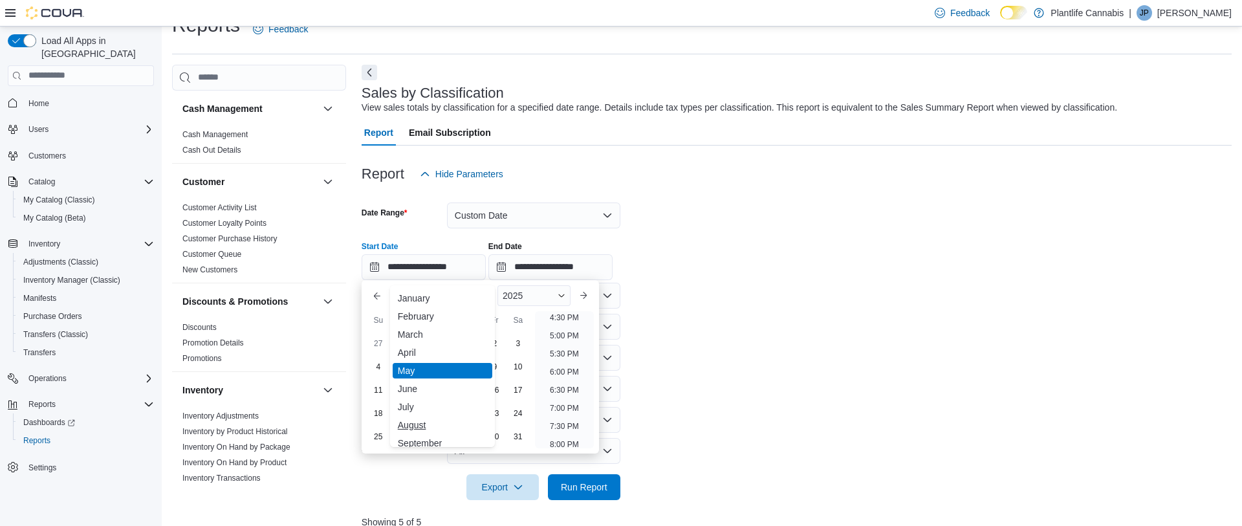
click at [422, 418] on div "August" at bounding box center [443, 425] width 100 height 16
type input "**********"
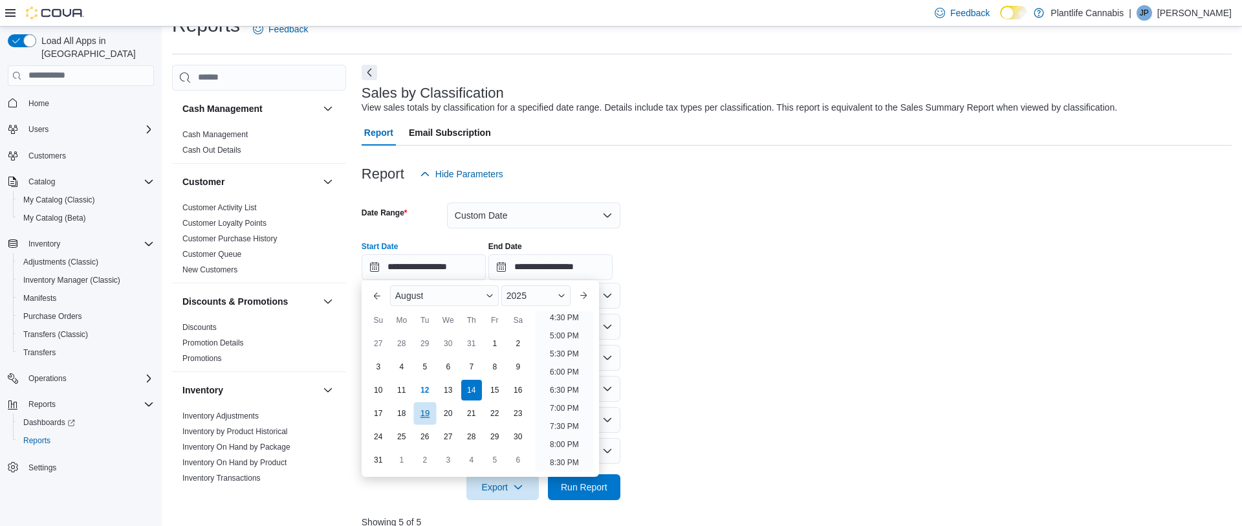
scroll to position [564, 0]
click at [468, 389] on div "14" at bounding box center [471, 389] width 23 height 23
click at [425, 393] on div "12" at bounding box center [424, 389] width 23 height 23
click at [569, 427] on li "6:30 PM" at bounding box center [564, 428] width 39 height 16
type input "**********"
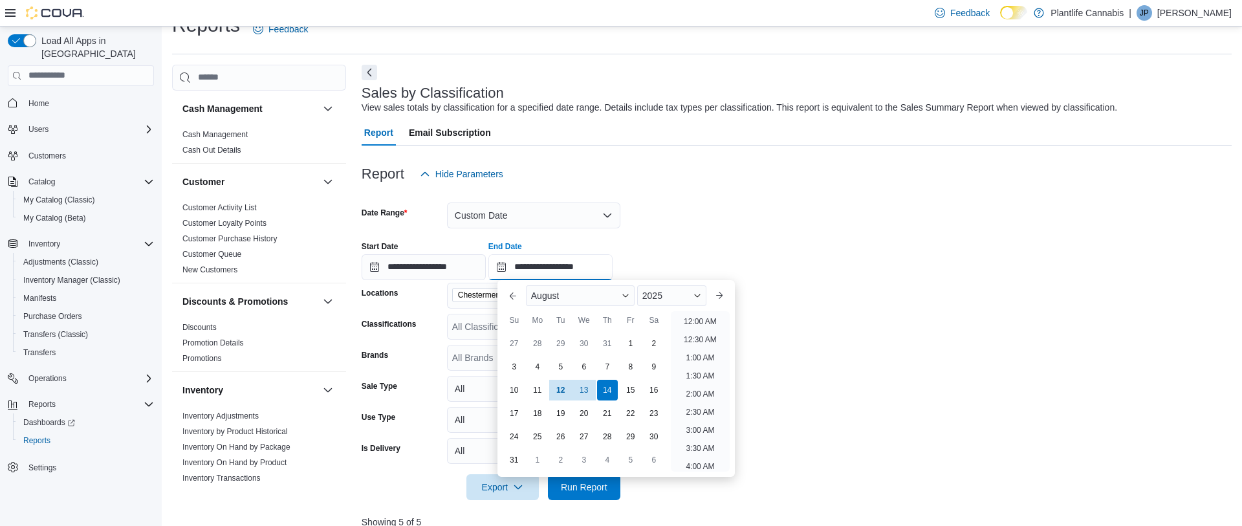
click at [612, 270] on input "**********" at bounding box center [550, 267] width 124 height 26
click at [703, 426] on li "10:00 PM" at bounding box center [700, 427] width 43 height 16
type input "**********"
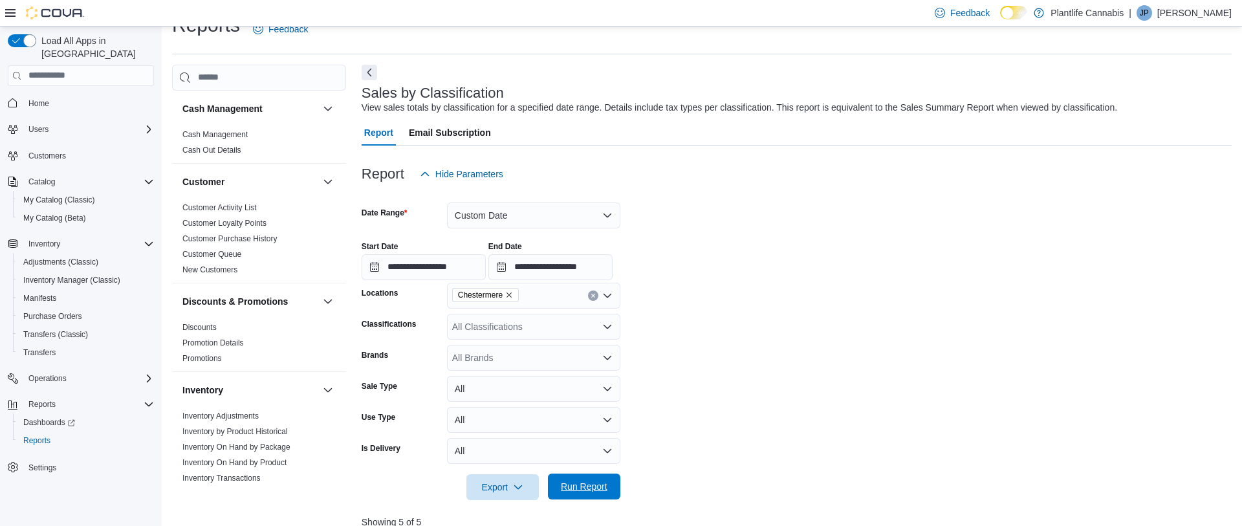
click at [587, 478] on span "Run Report" at bounding box center [584, 487] width 57 height 26
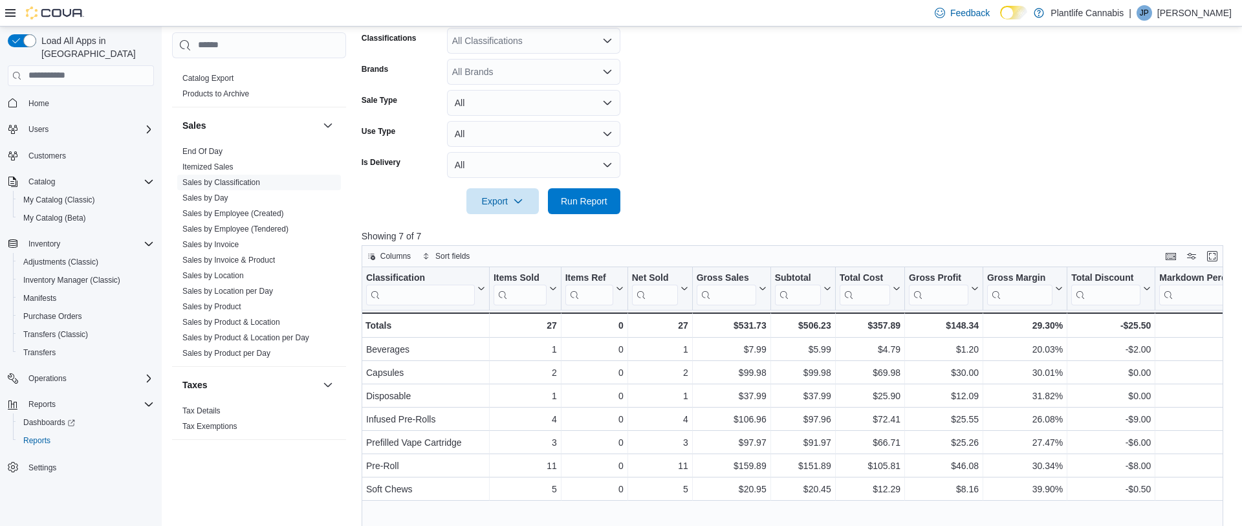
scroll to position [331, 0]
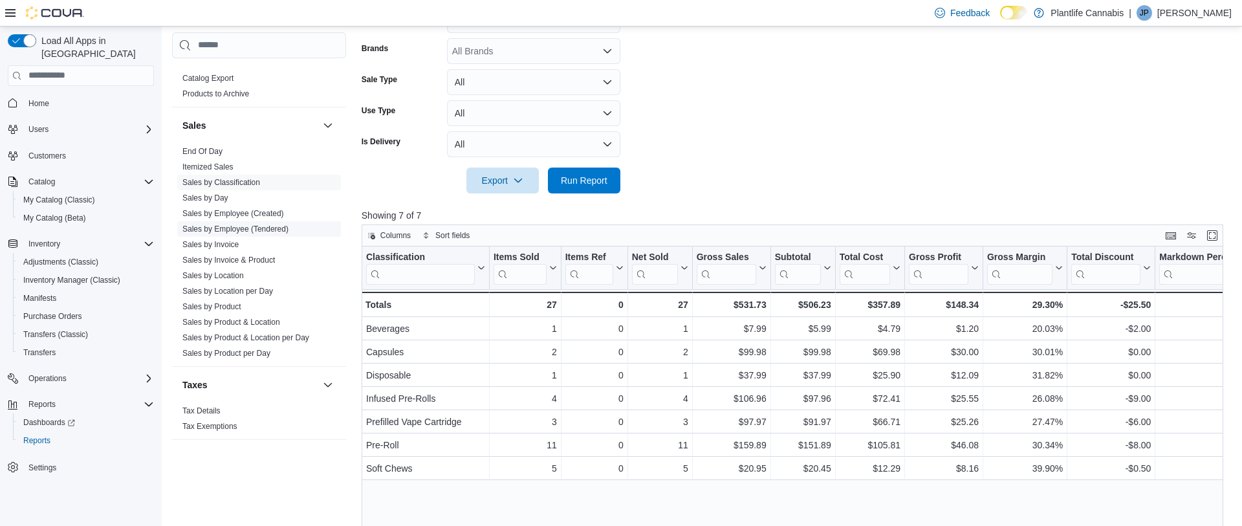
click at [258, 229] on link "Sales by Employee (Tendered)" at bounding box center [235, 229] width 106 height 9
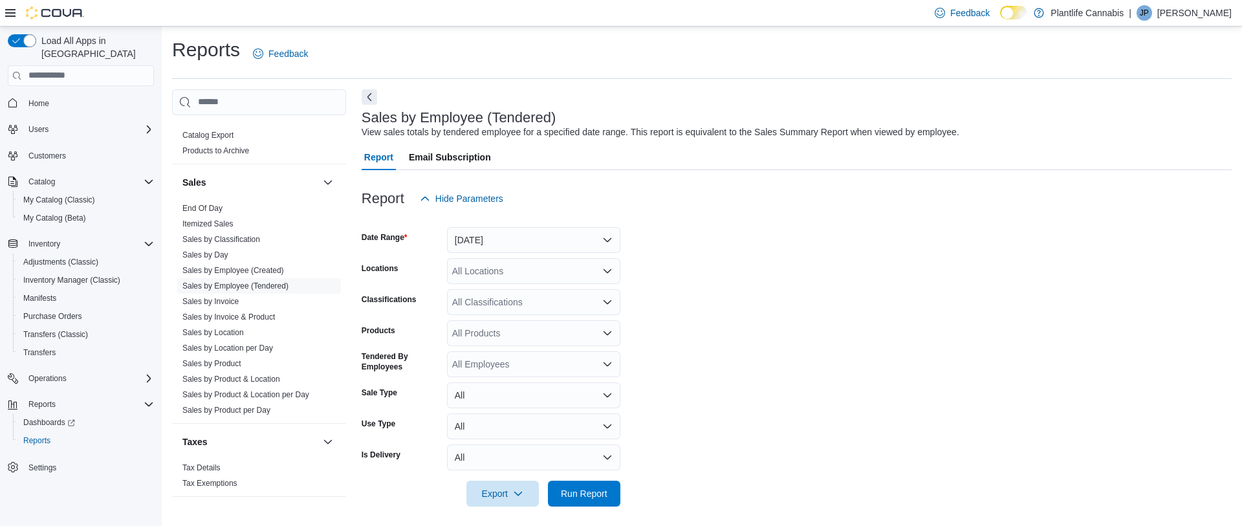
scroll to position [6, 0]
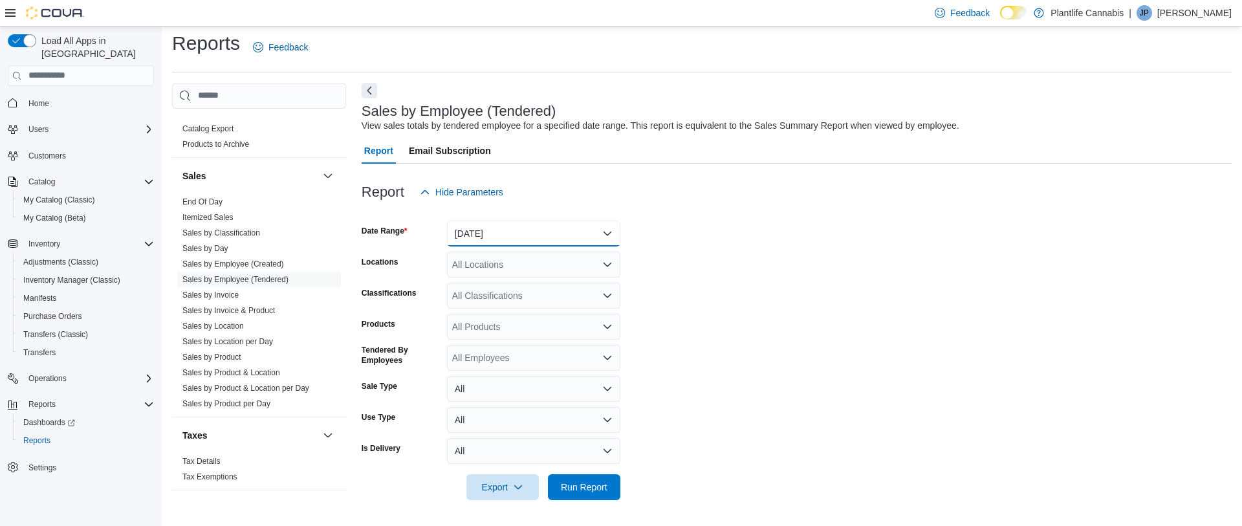
click at [566, 239] on button "[DATE]" at bounding box center [533, 234] width 173 height 26
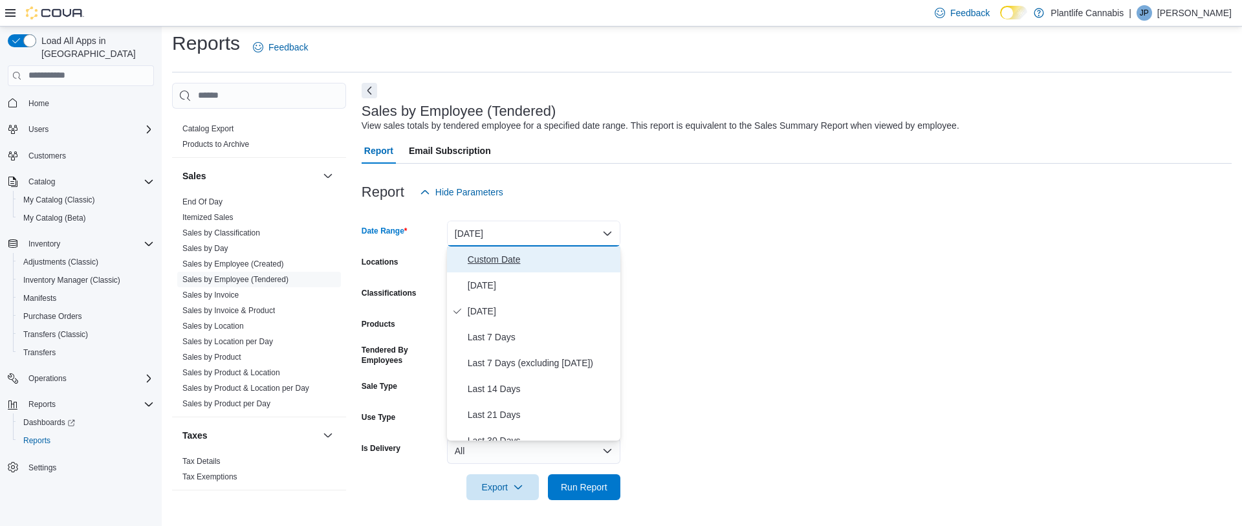
click at [509, 256] on span "Custom Date" at bounding box center [542, 260] width 148 height 16
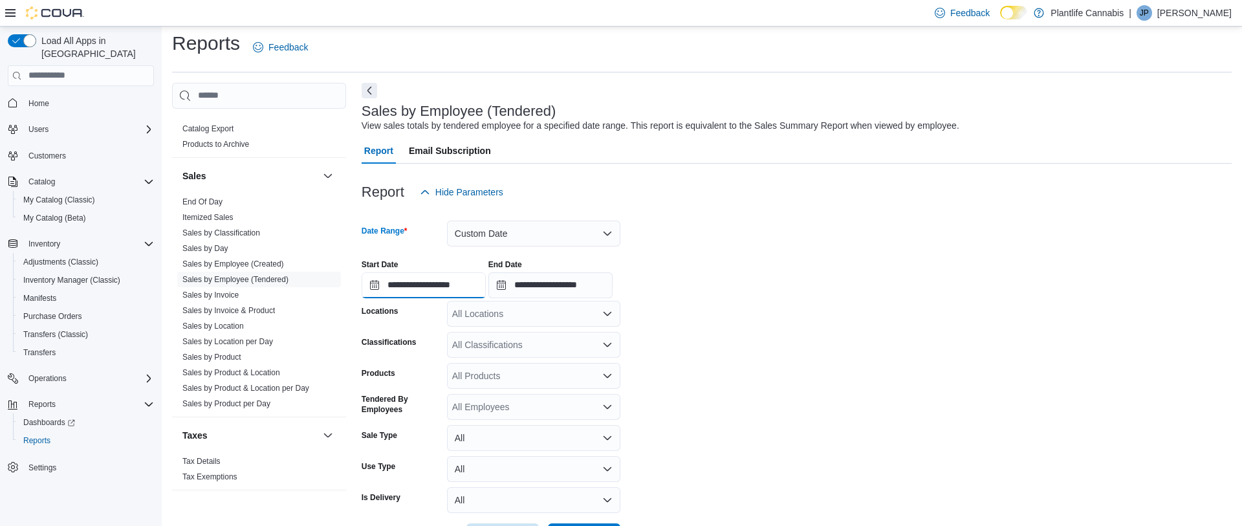
click at [486, 276] on input "**********" at bounding box center [424, 285] width 124 height 26
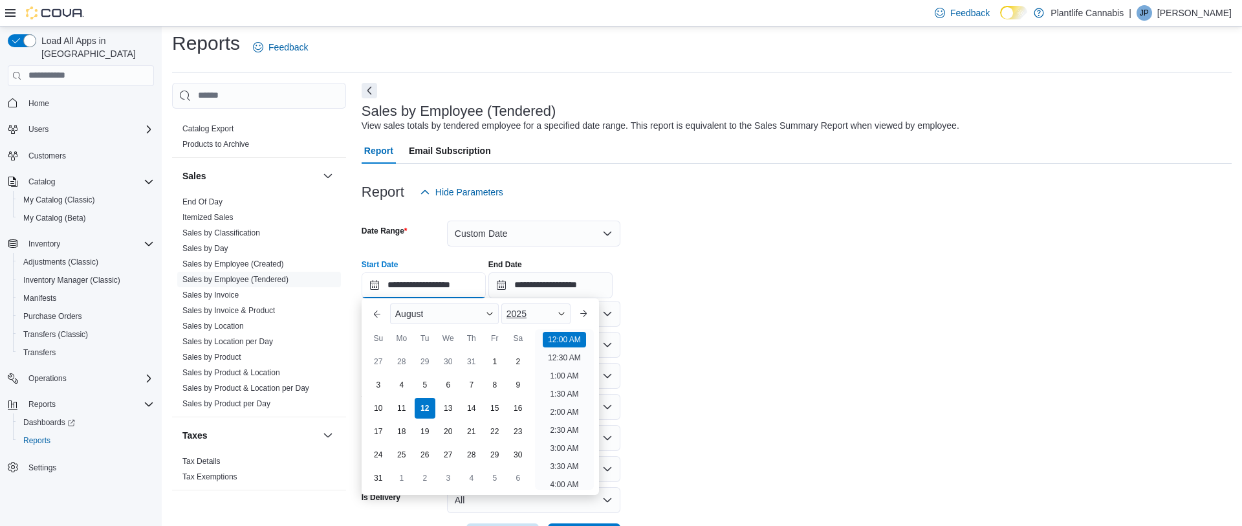
scroll to position [40, 0]
click at [428, 409] on div "12" at bounding box center [424, 408] width 23 height 23
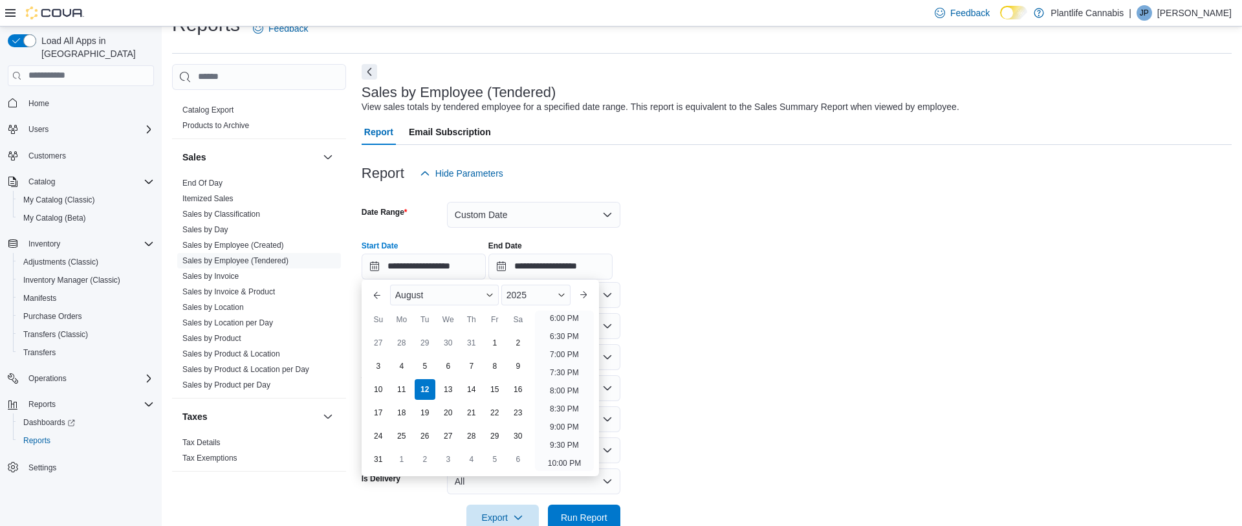
scroll to position [648, 0]
click at [562, 342] on li "6:30 PM" at bounding box center [564, 344] width 39 height 16
type input "**********"
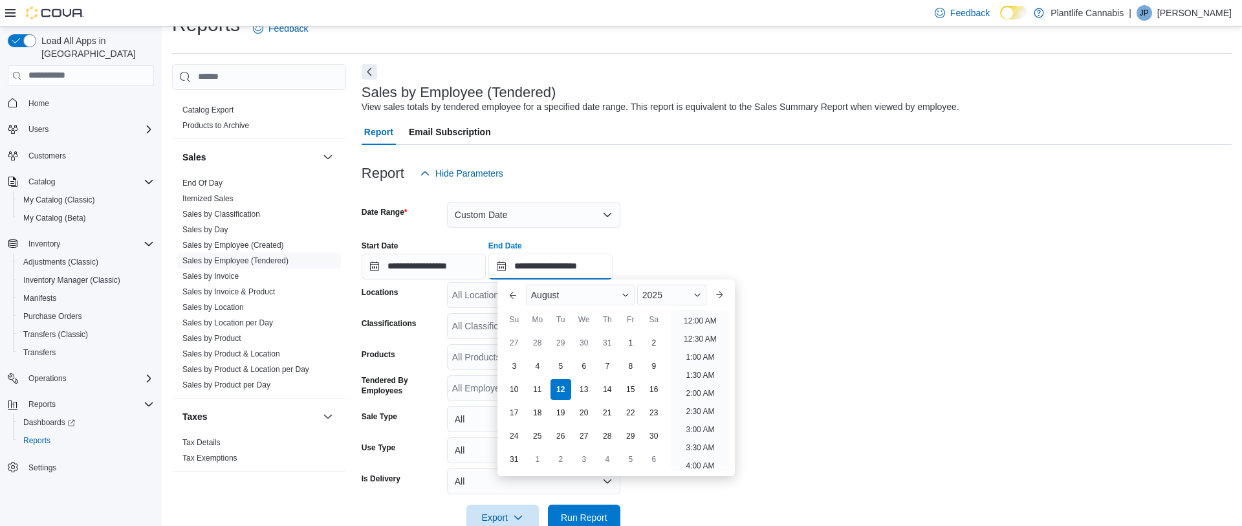
click at [613, 269] on input "**********" at bounding box center [550, 267] width 124 height 26
click at [707, 401] on li "10:00 PM" at bounding box center [700, 407] width 43 height 16
type input "**********"
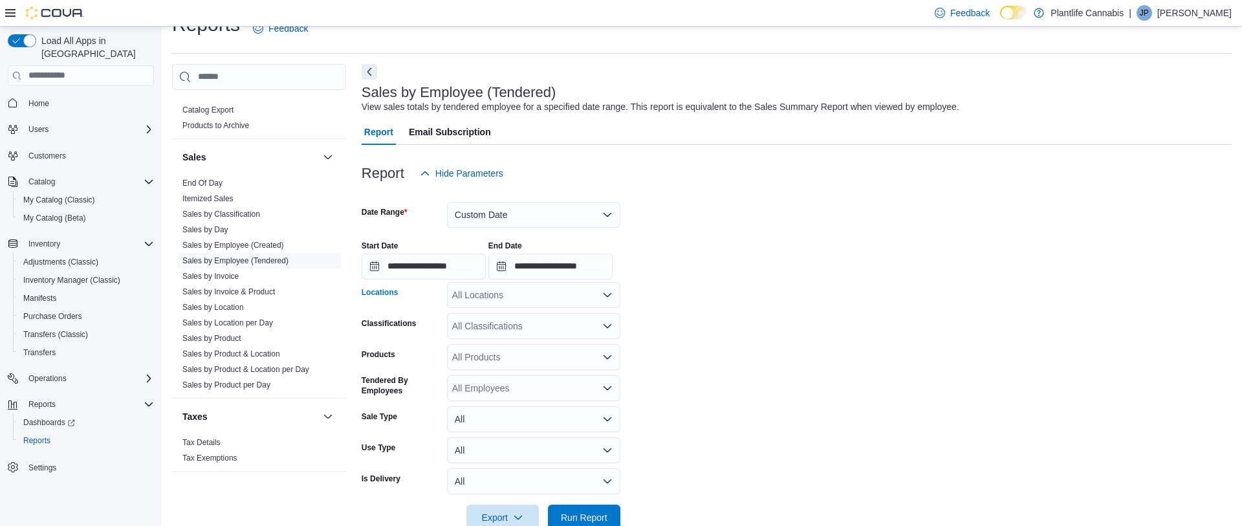
click at [560, 300] on div "All Locations" at bounding box center [533, 295] width 173 height 26
type input "**"
click at [516, 349] on span "Chestermere" at bounding box center [507, 354] width 52 height 13
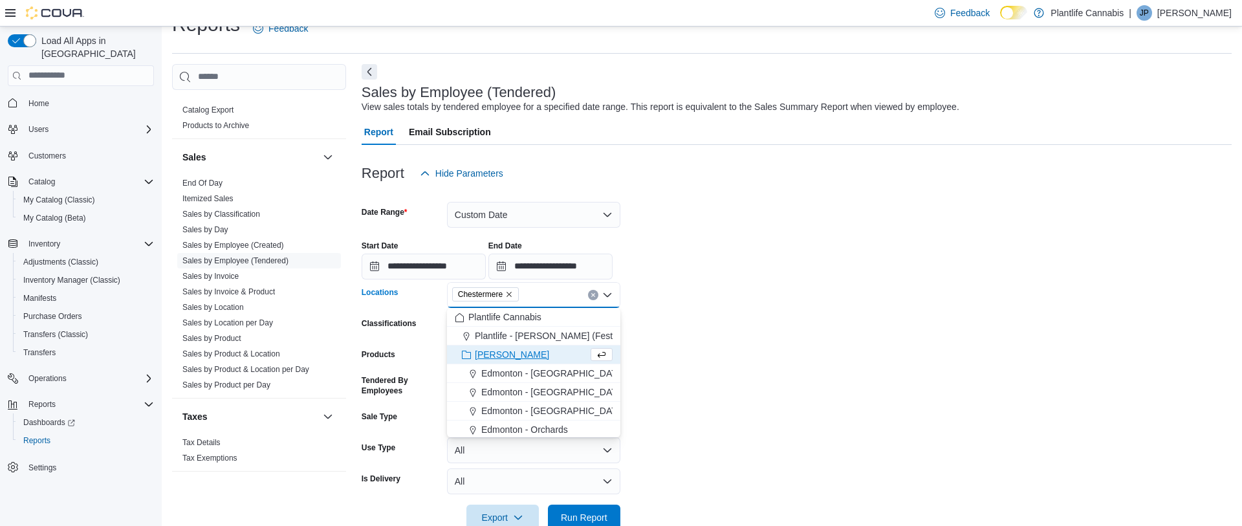
click at [804, 271] on div "**********" at bounding box center [797, 254] width 870 height 49
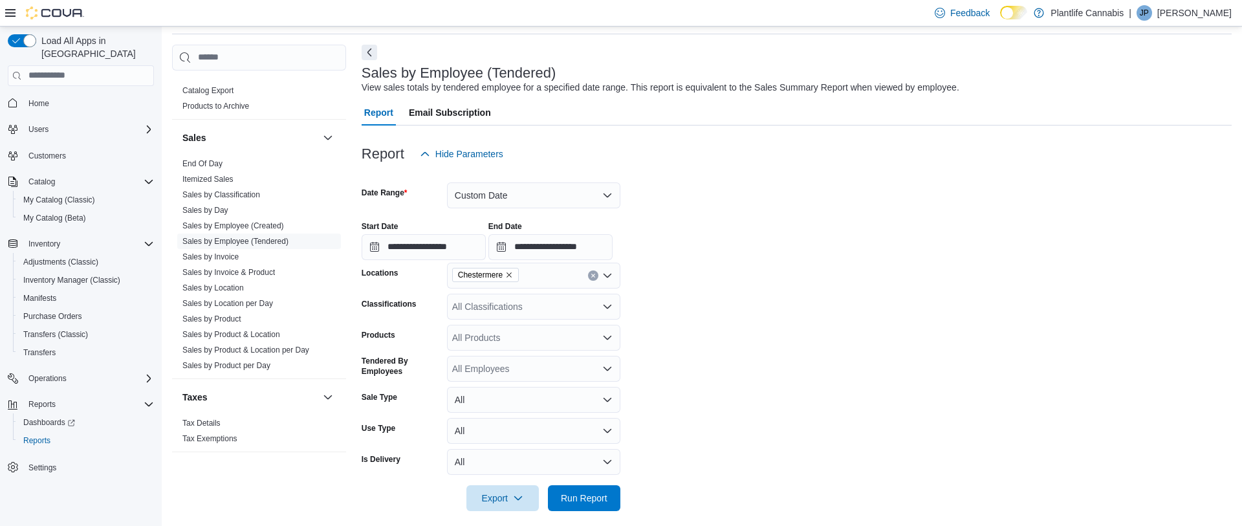
scroll to position [56, 0]
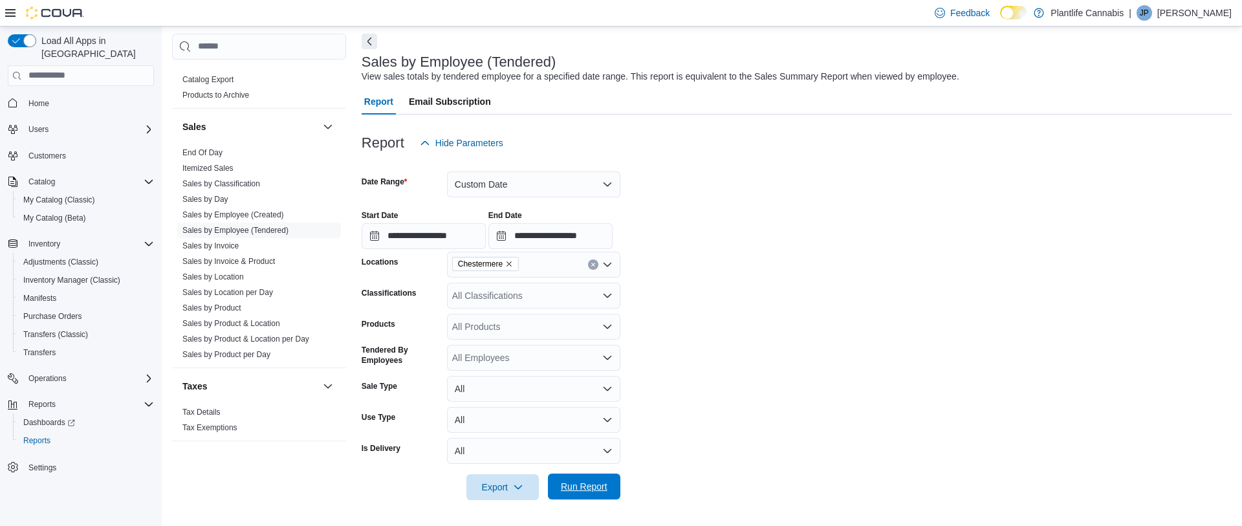
drag, startPoint x: 591, startPoint y: 483, endPoint x: 601, endPoint y: 473, distance: 14.2
click at [590, 483] on span "Run Report" at bounding box center [584, 486] width 47 height 13
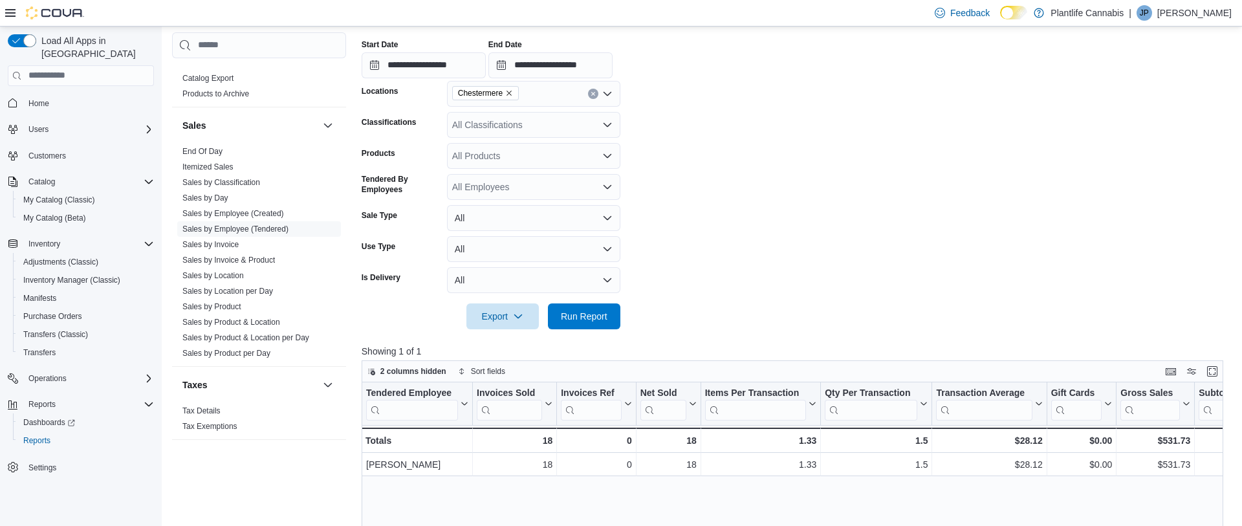
scroll to position [237, 0]
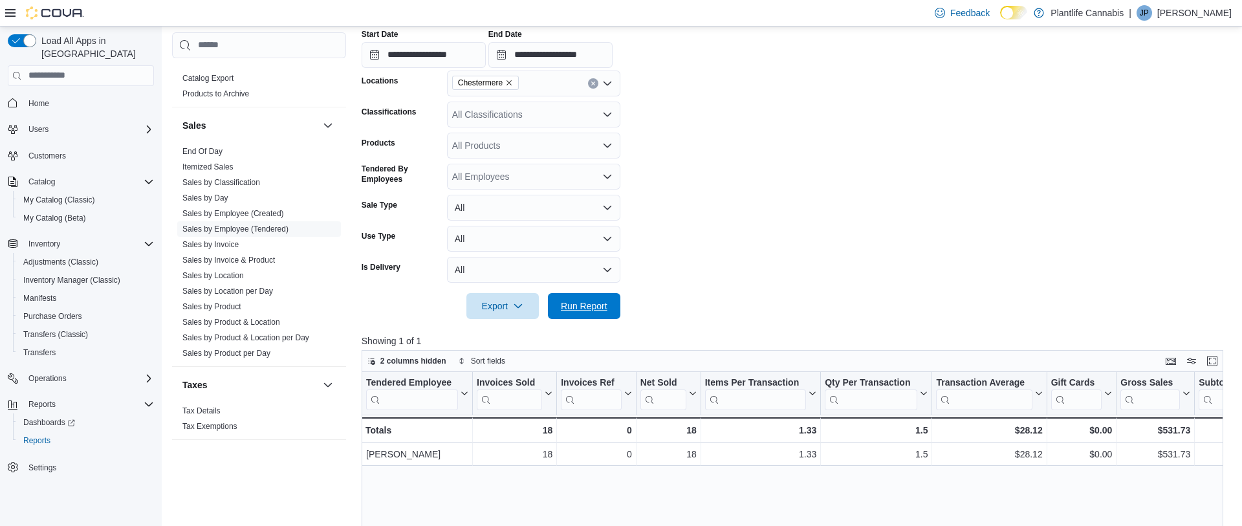
drag, startPoint x: 588, startPoint y: 308, endPoint x: 493, endPoint y: 87, distance: 240.2
click at [587, 308] on span "Run Report" at bounding box center [584, 306] width 47 height 13
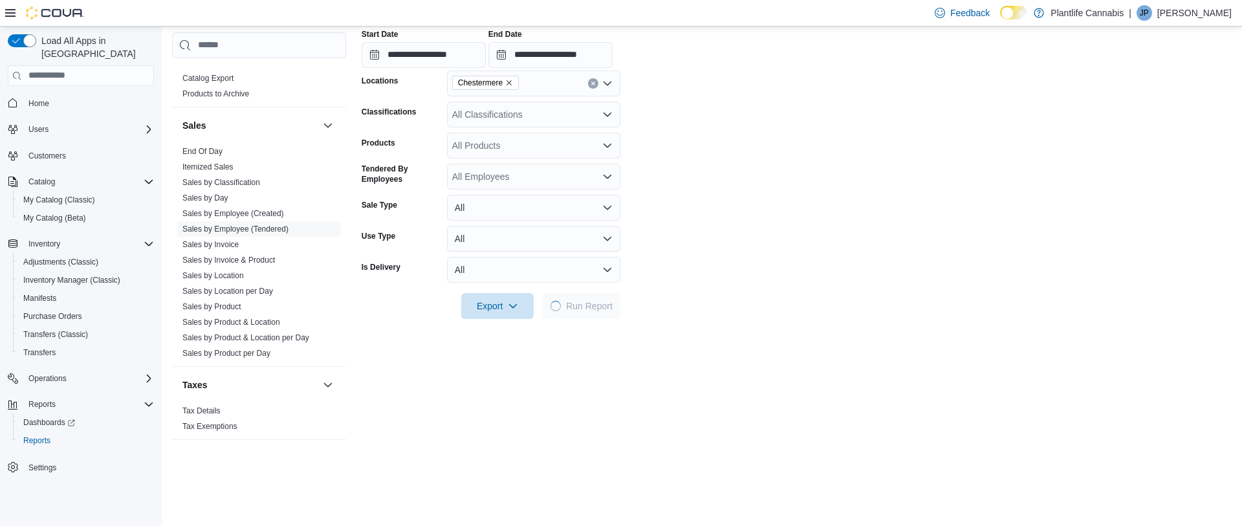
click at [485, 114] on div "All Classifications" at bounding box center [533, 115] width 173 height 26
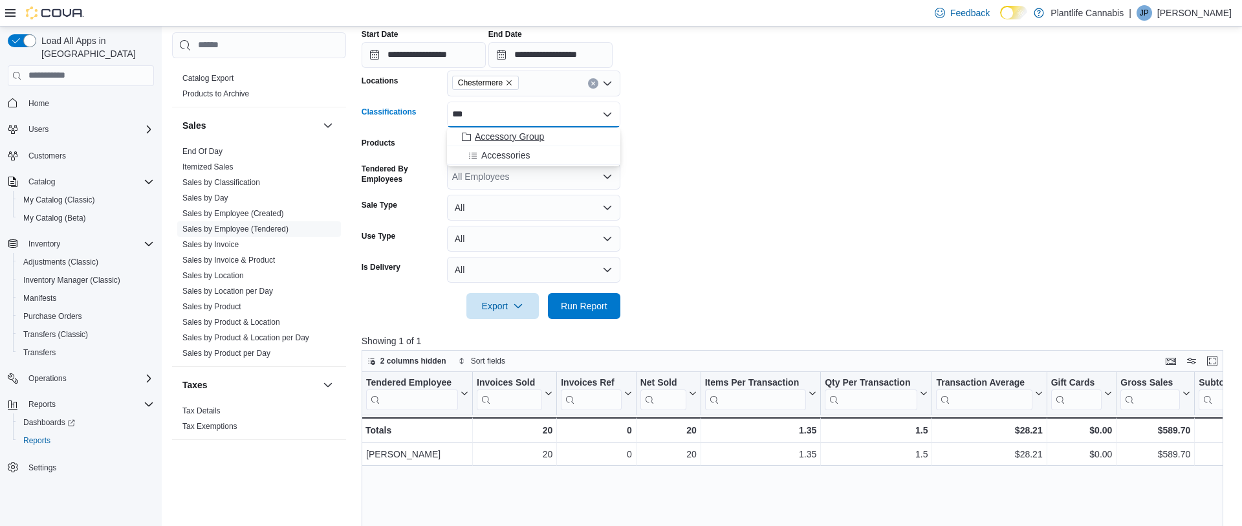
type input "***"
click at [499, 135] on span "Accessory Group" at bounding box center [509, 136] width 69 height 13
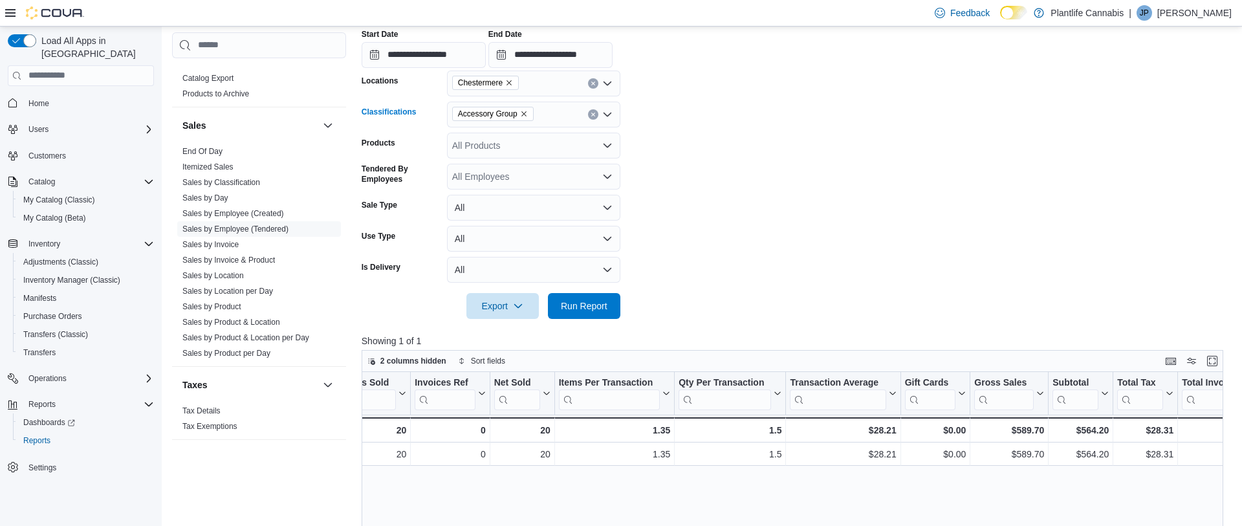
scroll to position [0, 0]
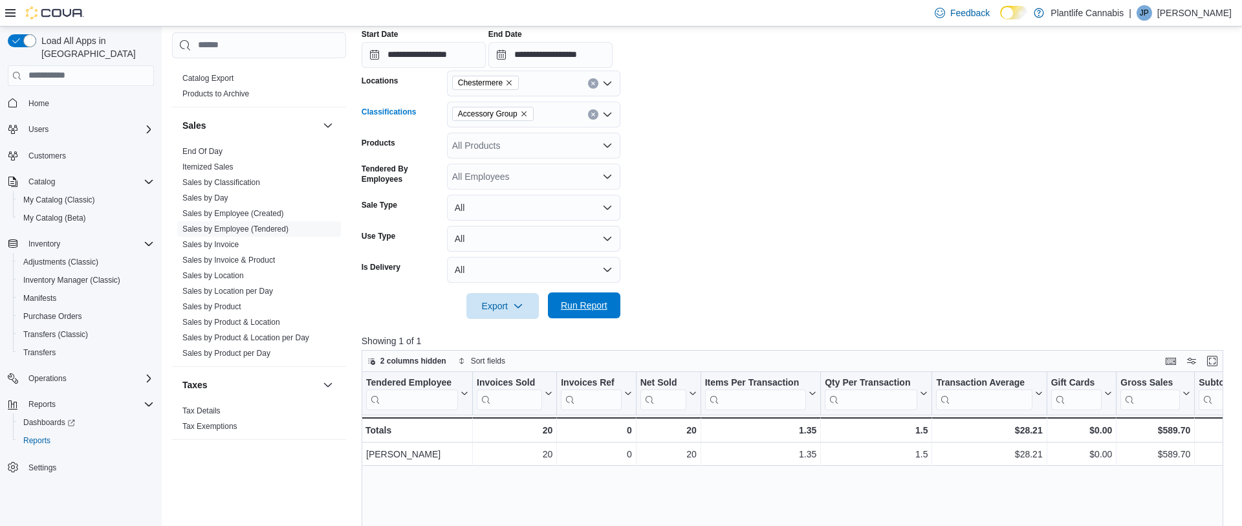
click at [580, 298] on span "Run Report" at bounding box center [584, 305] width 57 height 26
click at [591, 115] on icon "Clear input" at bounding box center [593, 114] width 5 height 5
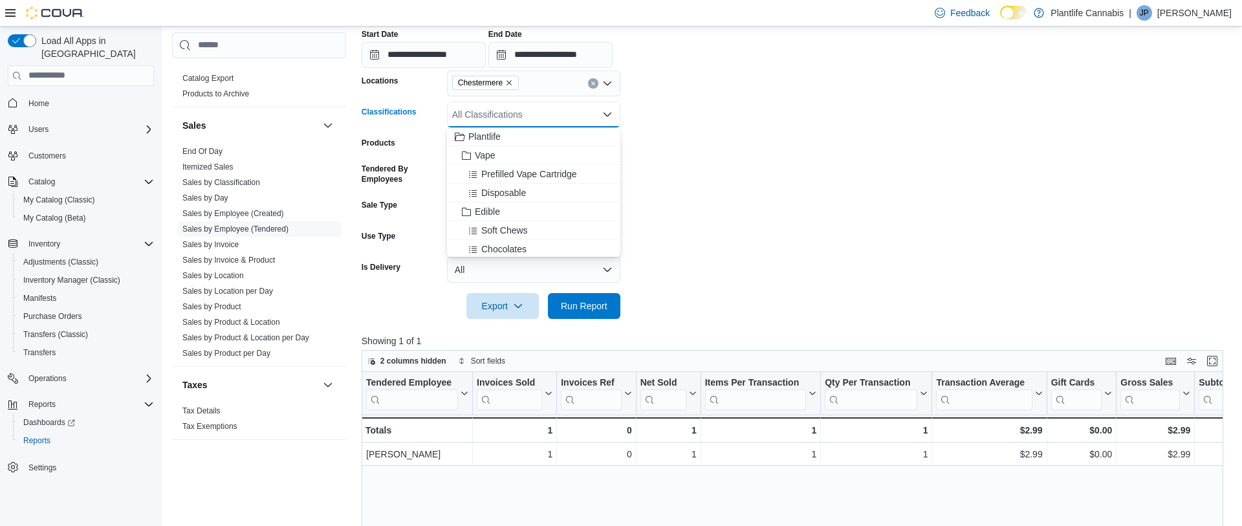
drag, startPoint x: 737, startPoint y: 153, endPoint x: 729, endPoint y: 153, distance: 7.8
click at [736, 153] on form "**********" at bounding box center [797, 147] width 870 height 344
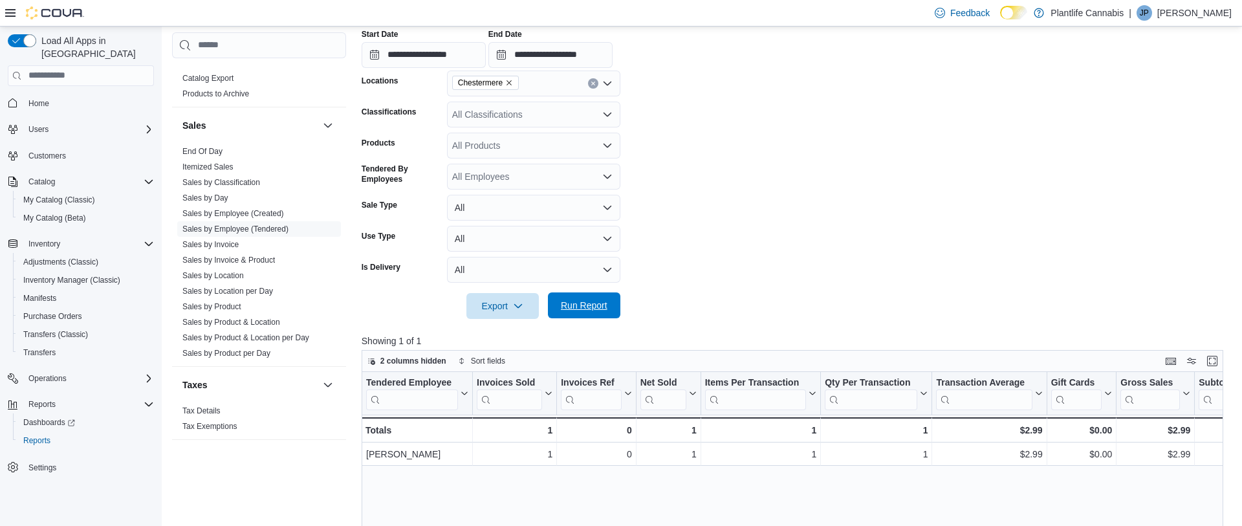
click at [603, 307] on span "Run Report" at bounding box center [584, 305] width 47 height 13
click at [574, 299] on span "Run Report" at bounding box center [584, 305] width 57 height 26
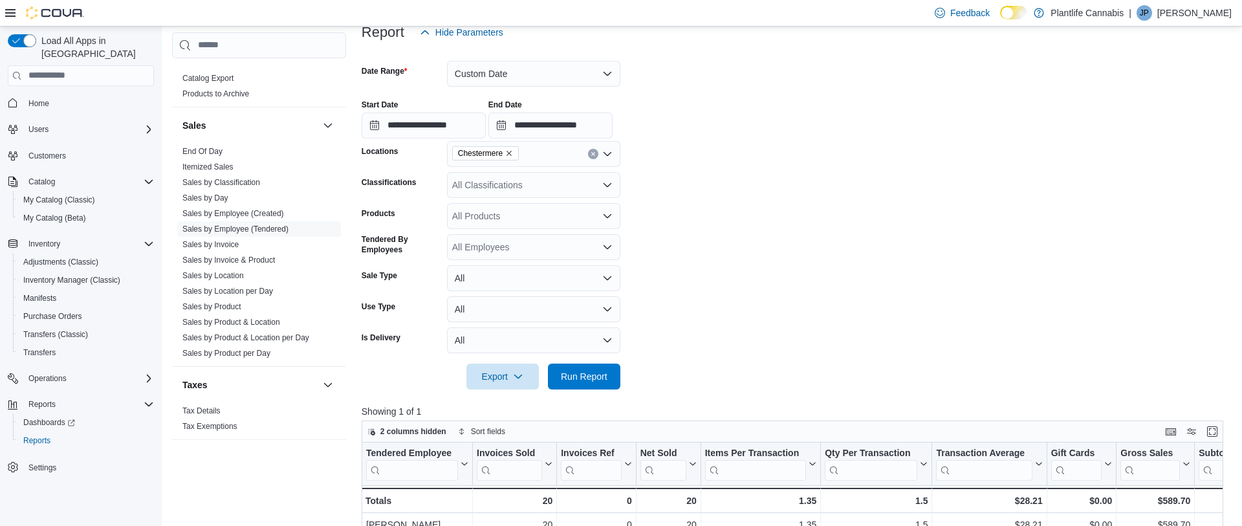
scroll to position [165, 0]
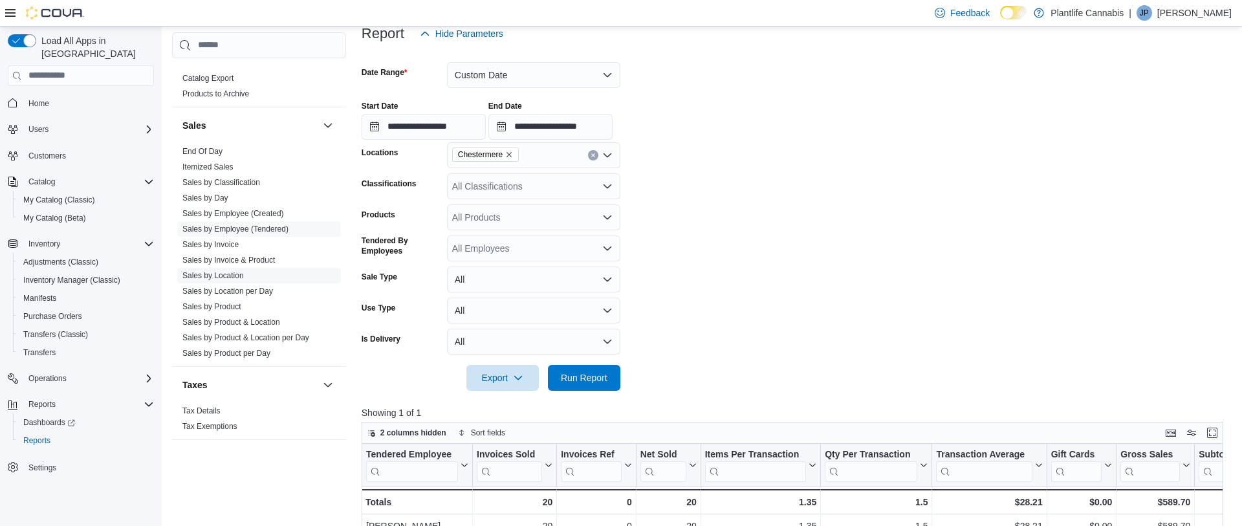
click at [228, 276] on link "Sales by Location" at bounding box center [212, 275] width 61 height 9
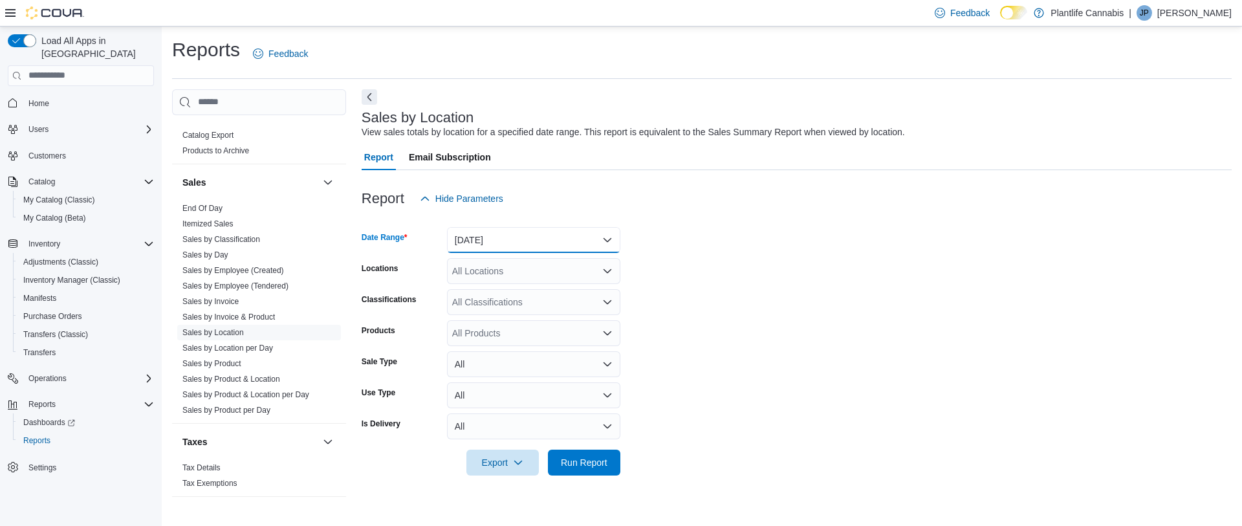
click at [562, 236] on button "[DATE]" at bounding box center [533, 240] width 173 height 26
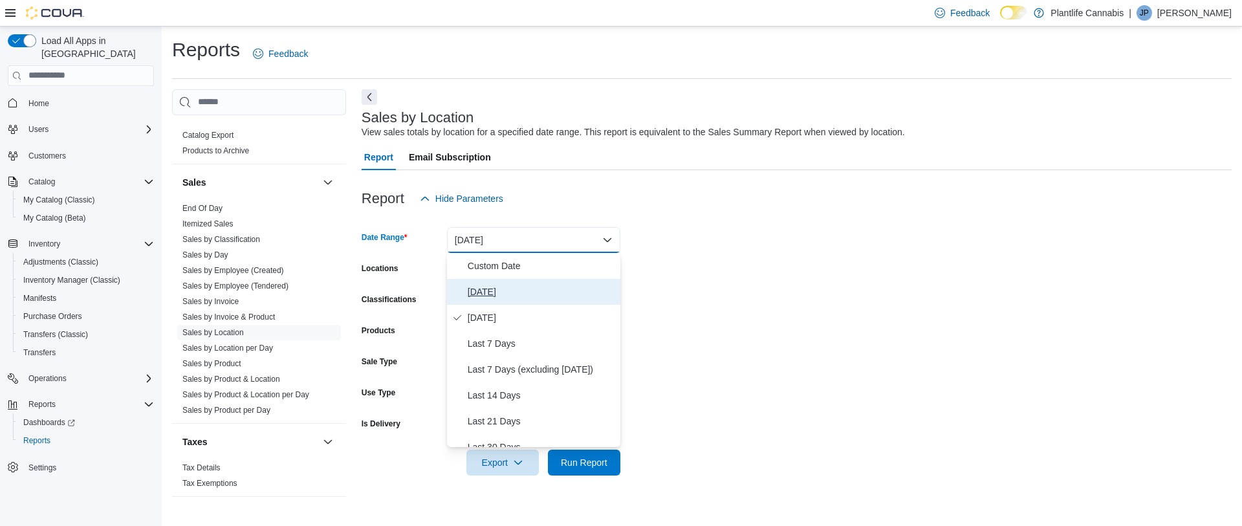
click at [485, 294] on span "[DATE]" at bounding box center [542, 292] width 148 height 16
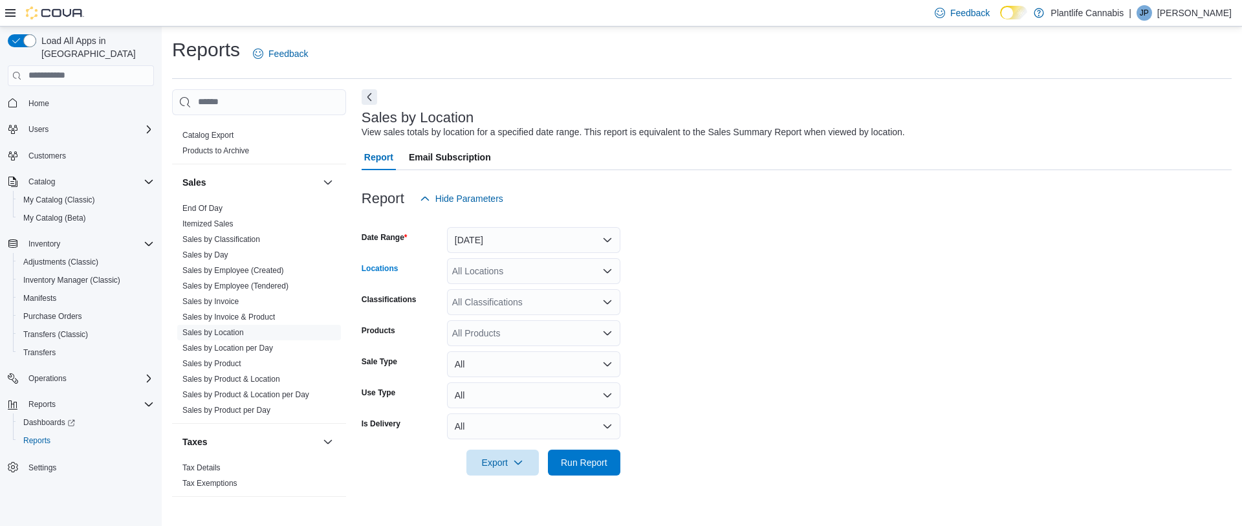
click at [484, 276] on div "All Locations" at bounding box center [533, 271] width 173 height 26
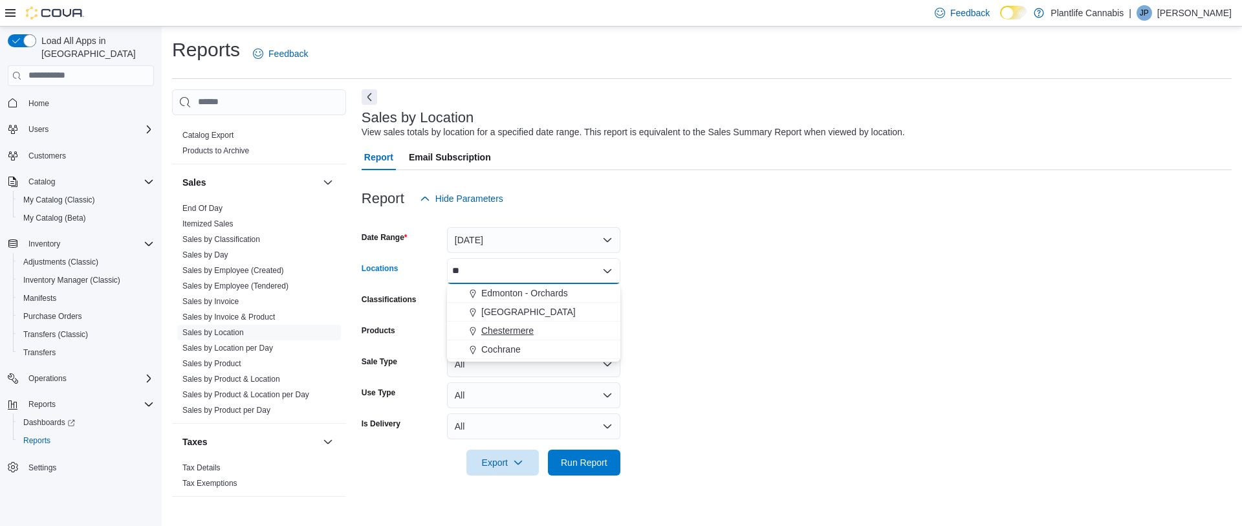
type input "**"
click at [491, 326] on span "Chestermere" at bounding box center [507, 330] width 52 height 13
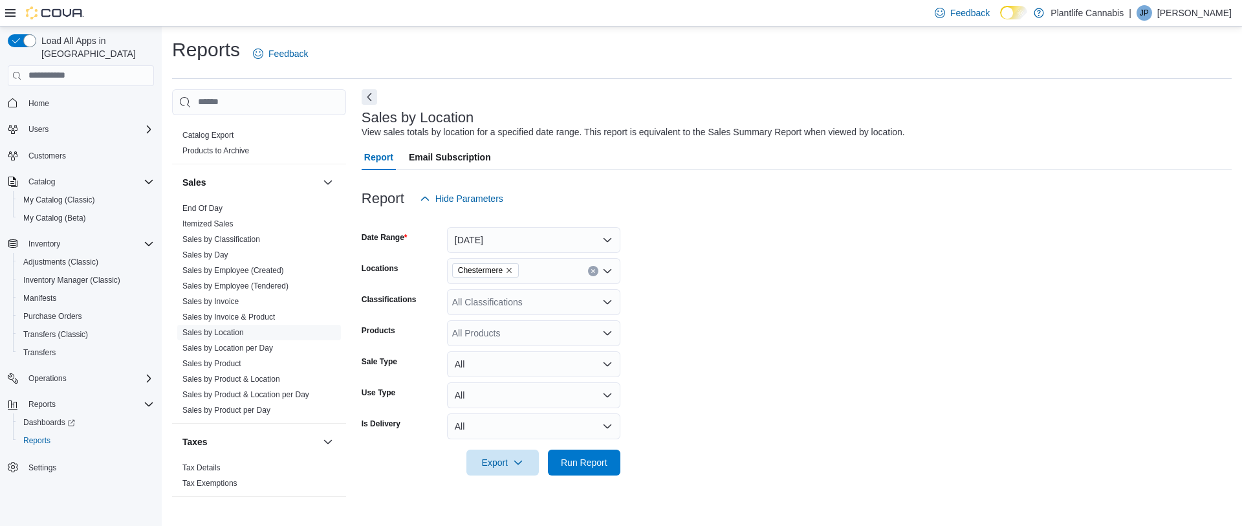
click at [819, 370] on form "Date Range Today Locations Chestermere Classifications All Classifications Prod…" at bounding box center [797, 344] width 870 height 264
click at [582, 462] on span "Run Report" at bounding box center [584, 461] width 47 height 13
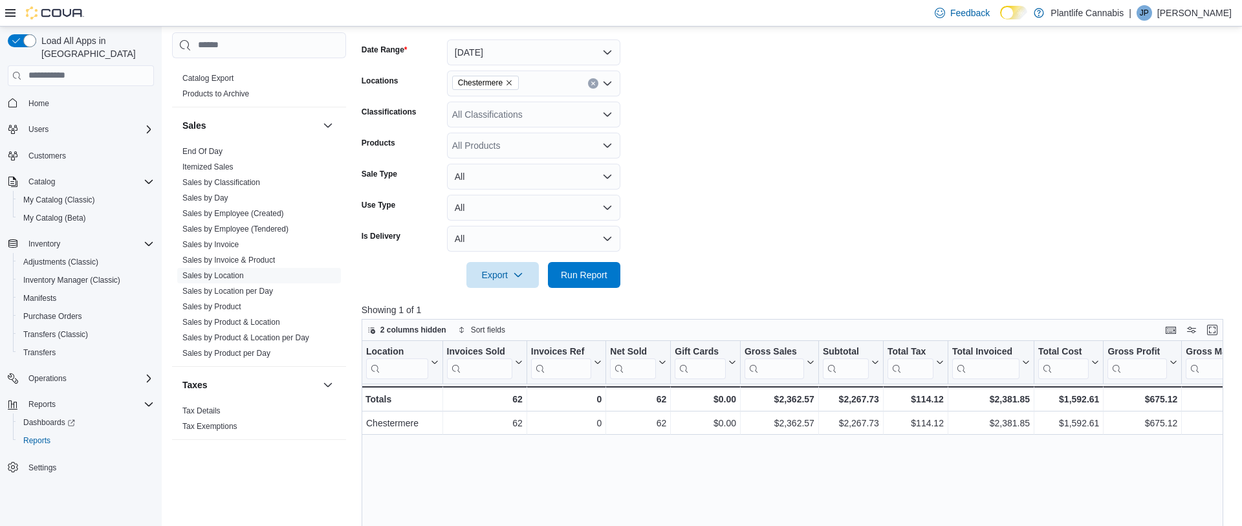
scroll to position [201, 0]
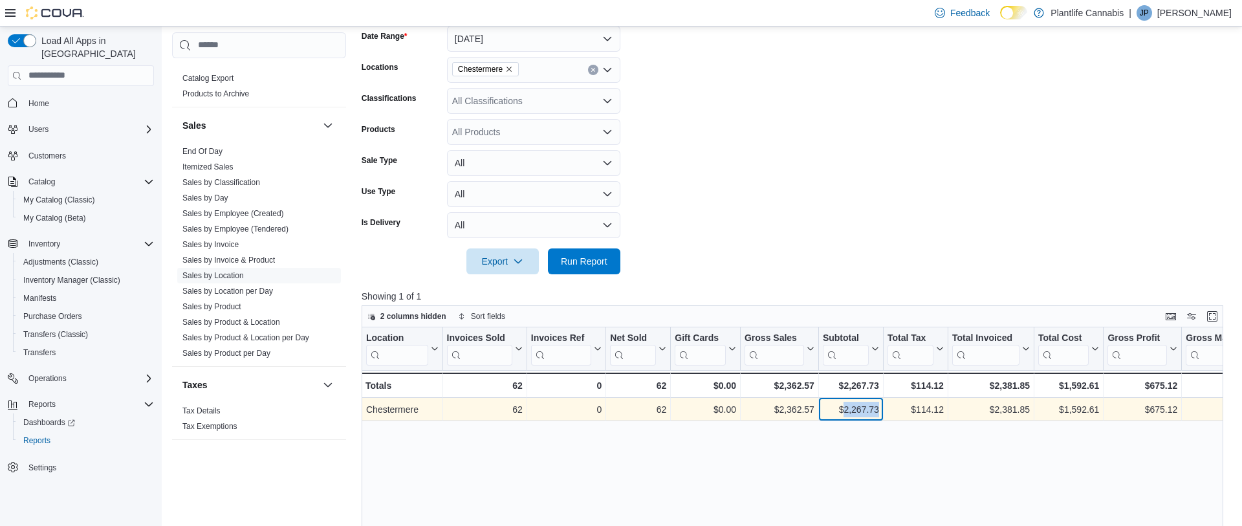
drag, startPoint x: 880, startPoint y: 410, endPoint x: 845, endPoint y: 413, distance: 35.0
click at [842, 408] on div "$2,267.73 - Subtotal, column 7, row 1" at bounding box center [851, 409] width 65 height 23
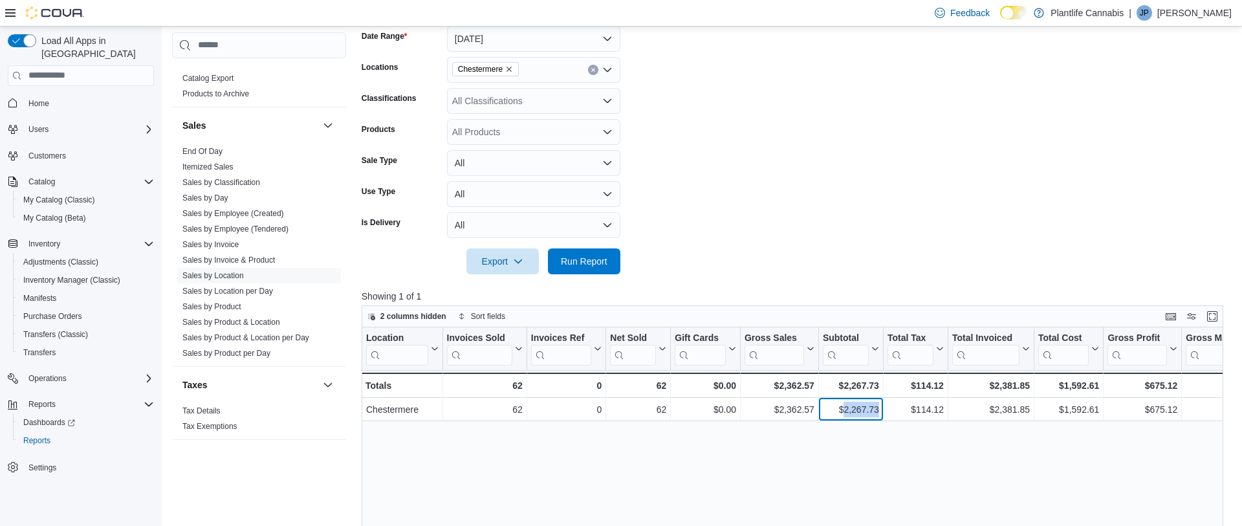
copy div "2,267.73"
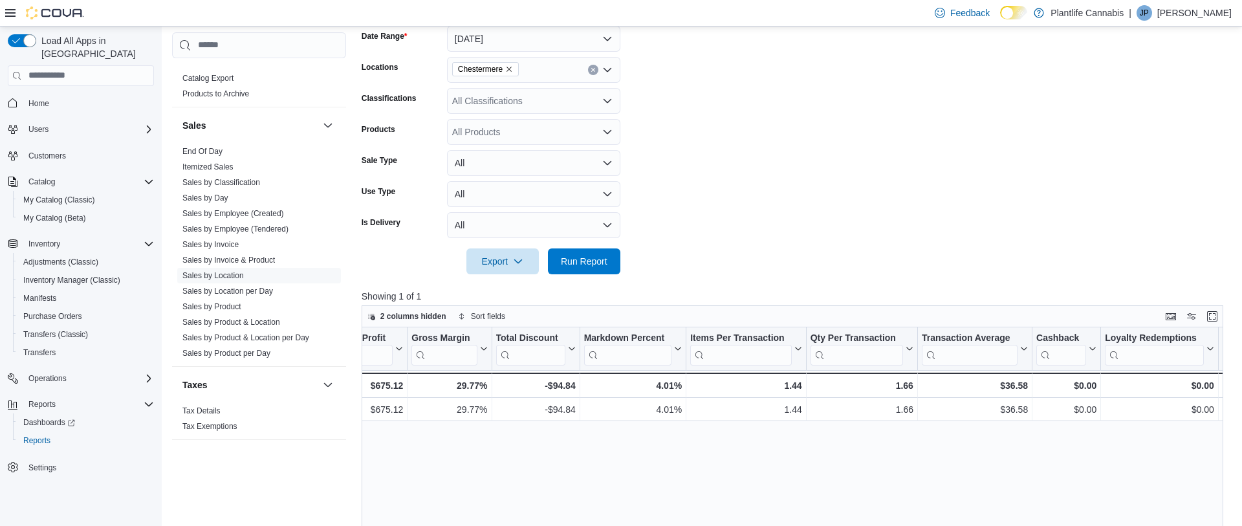
scroll to position [0, 787]
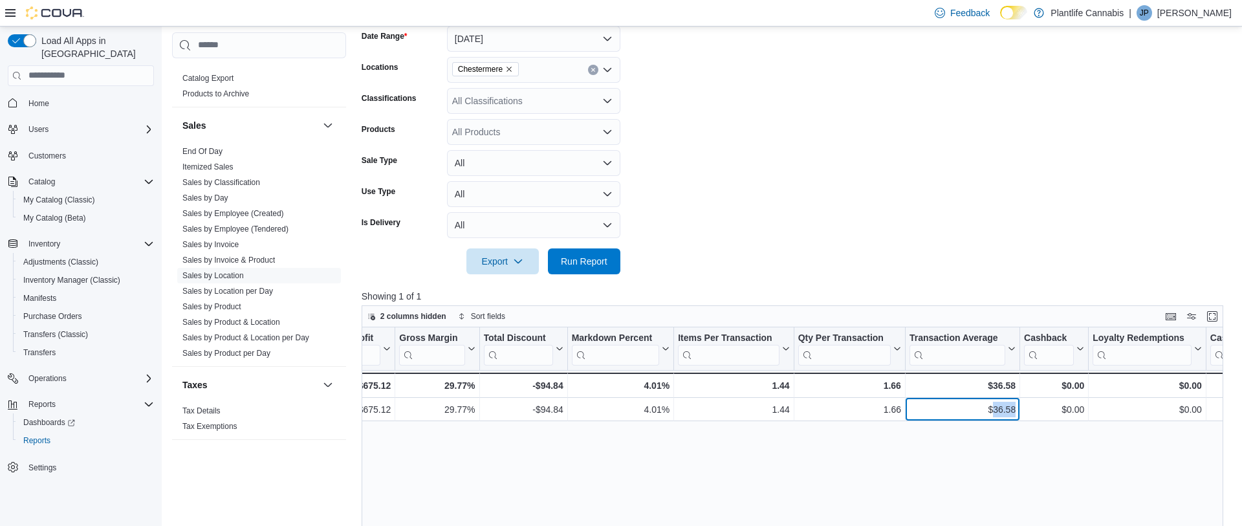
drag, startPoint x: 1017, startPoint y: 409, endPoint x: 1011, endPoint y: 444, distance: 36.1
click at [992, 408] on div "$36.58 - Transaction Average, column 17, row 1" at bounding box center [963, 409] width 115 height 23
copy div "36.58"
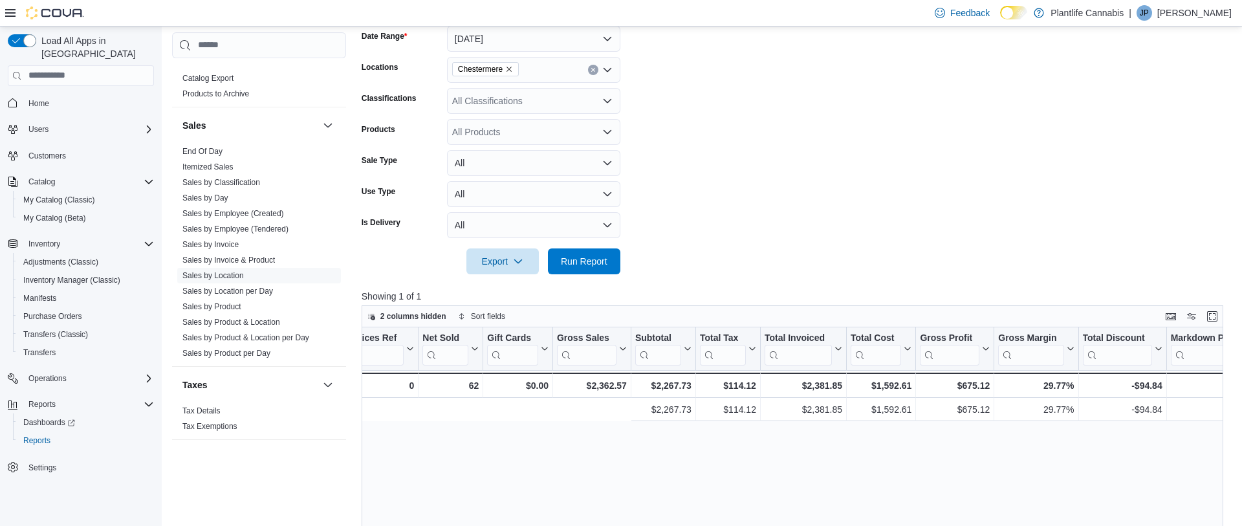
scroll to position [0, 0]
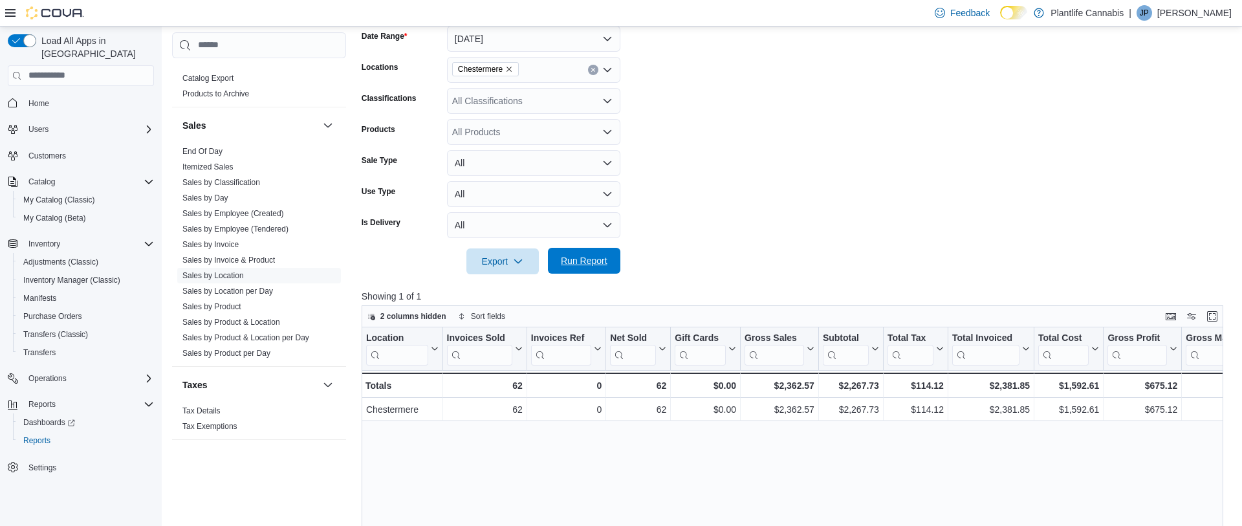
click at [585, 258] on span "Run Report" at bounding box center [584, 260] width 47 height 13
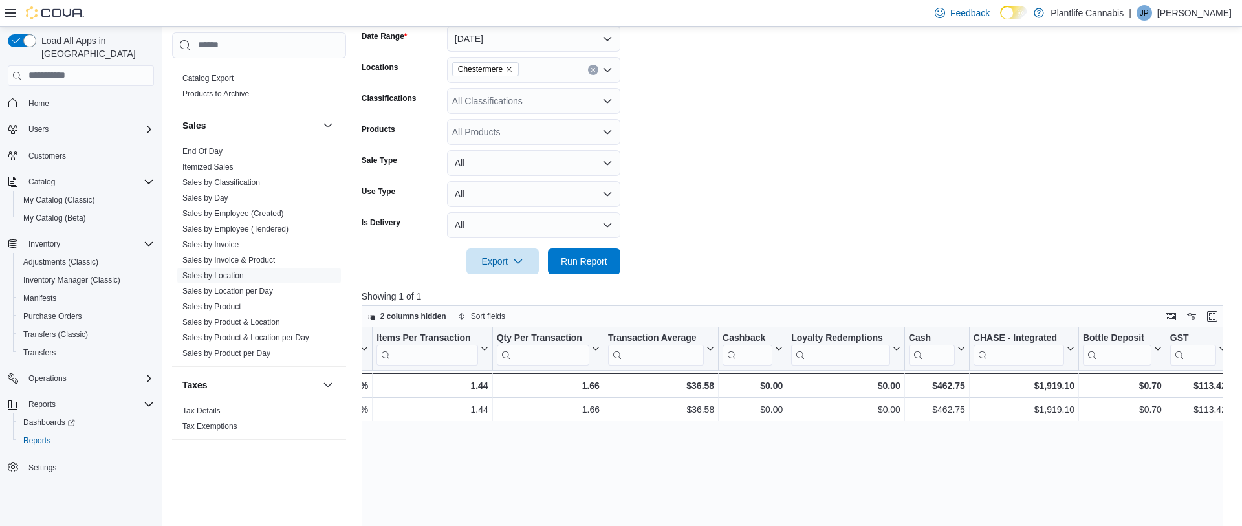
scroll to position [0, 1161]
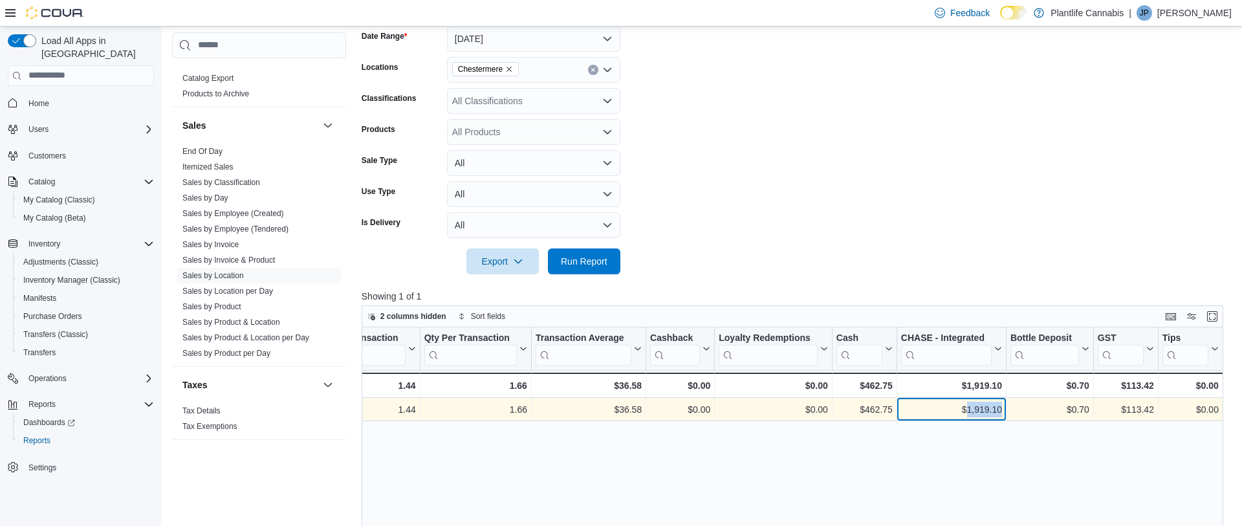
drag, startPoint x: 1002, startPoint y: 409, endPoint x: 969, endPoint y: 415, distance: 33.6
click at [963, 408] on div "$1,919.10" at bounding box center [951, 410] width 101 height 16
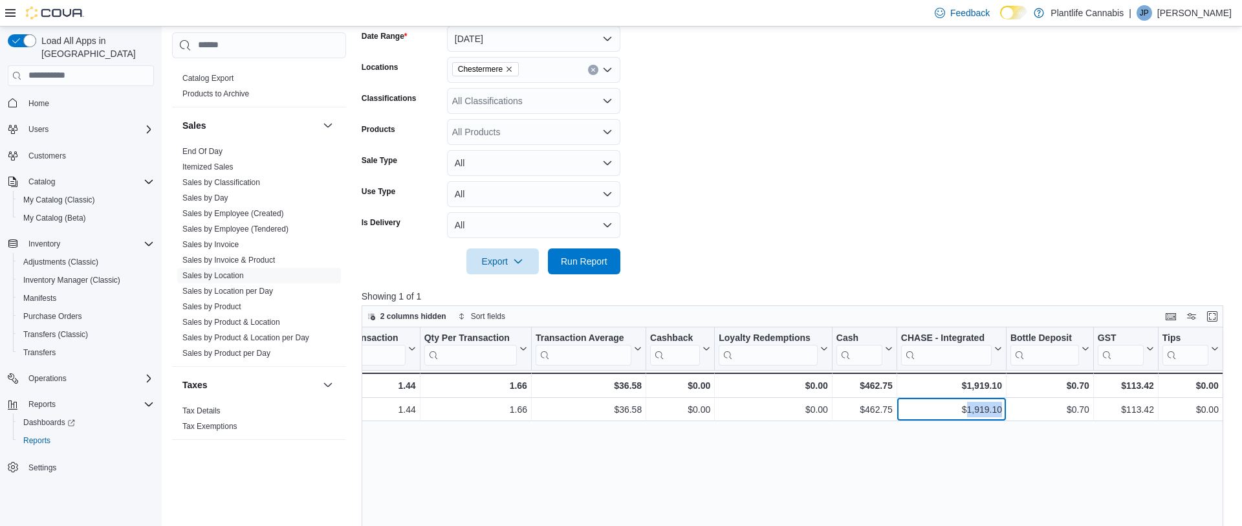
copy div "1,919.10"
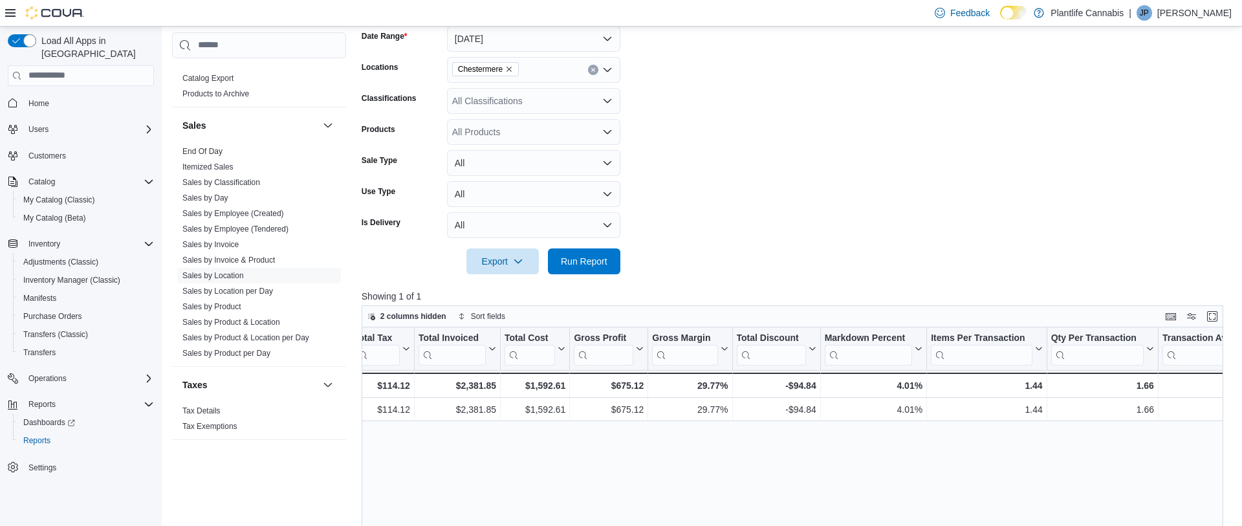
scroll to position [0, 534]
drag, startPoint x: 497, startPoint y: 411, endPoint x: 481, endPoint y: 429, distance: 24.3
click at [459, 408] on div "$2,381.85 - Total Invoiced, column 9, row 1" at bounding box center [458, 409] width 86 height 23
copy div "2,381.85"
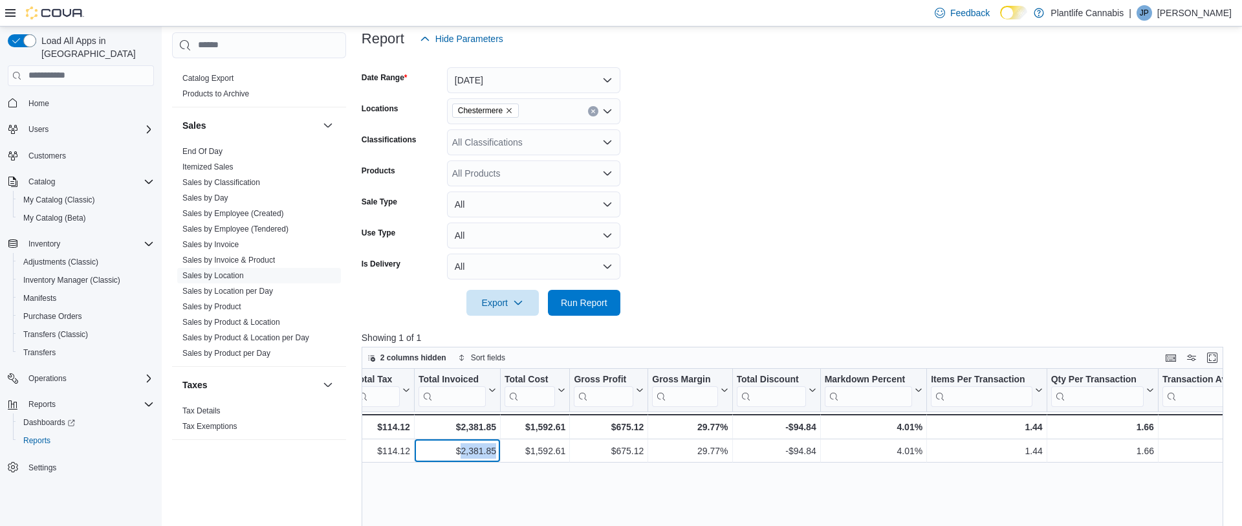
scroll to position [140, 0]
